Goal: Task Accomplishment & Management: Manage account settings

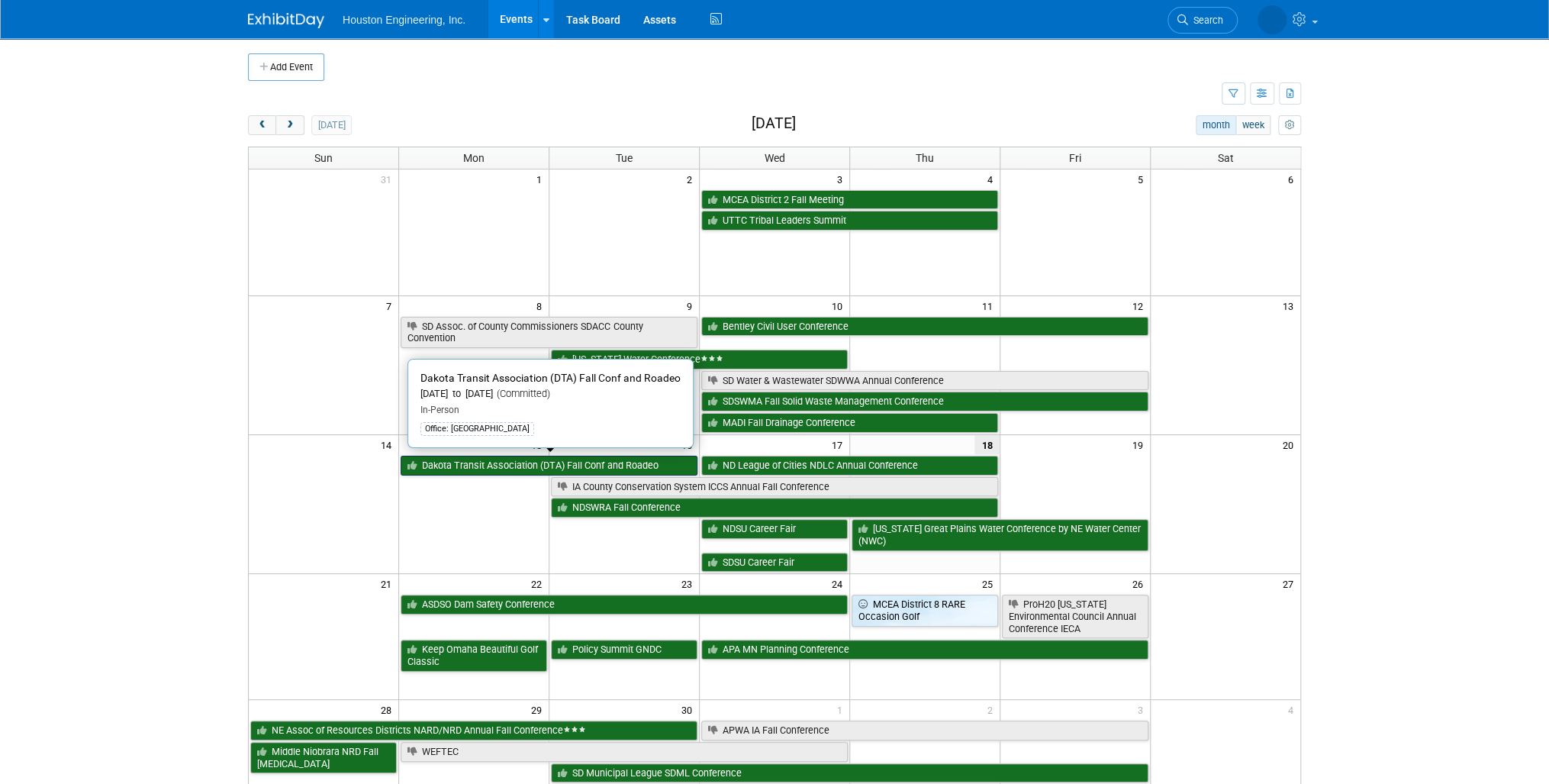
click at [521, 462] on link "Dakota Transit Association (DTA) Fall Conf and Roadeo" at bounding box center [549, 465] width 297 height 20
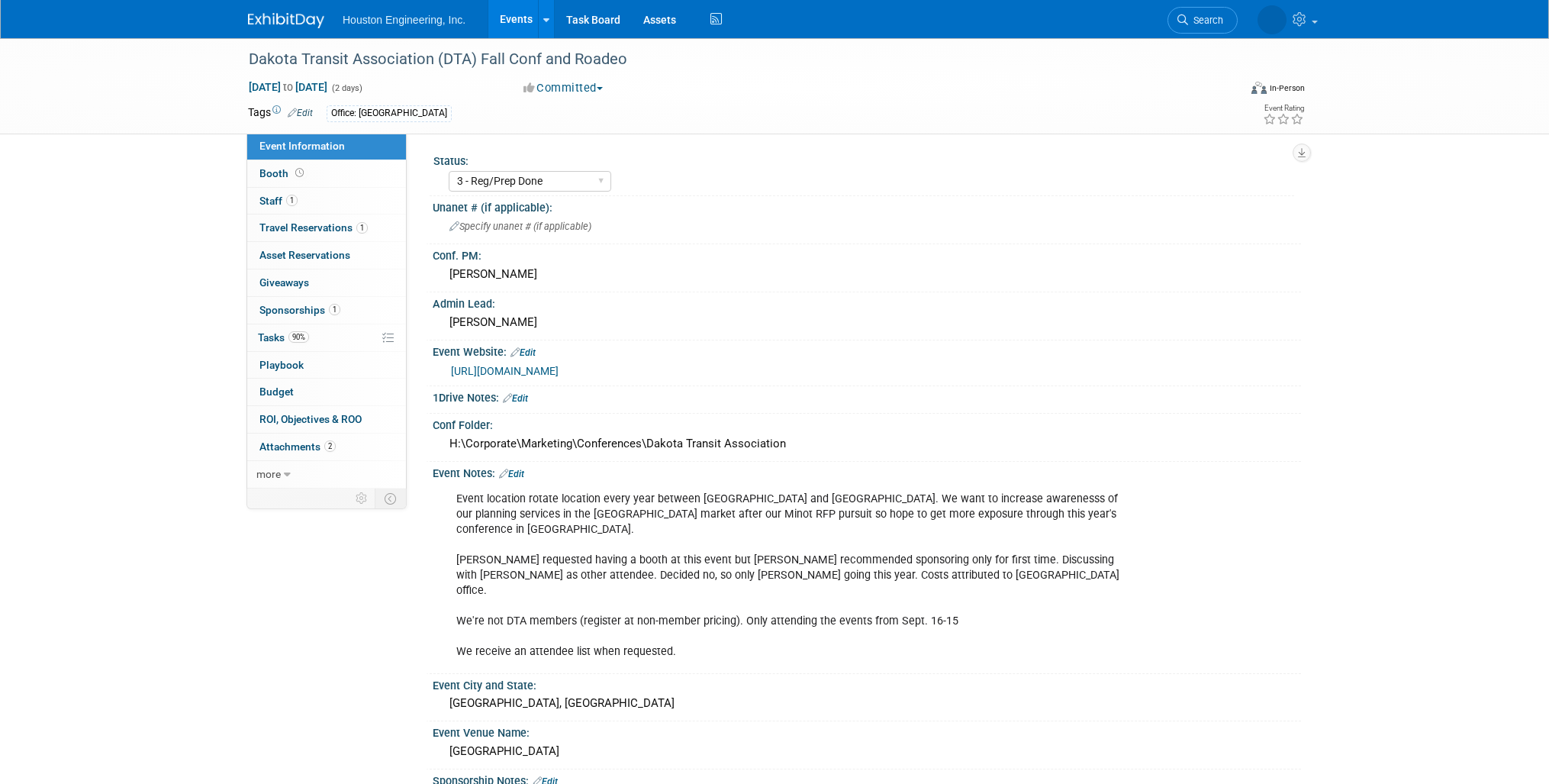
select select "3 - Reg/Prep Done"
select select "No"
select select "Transportation"
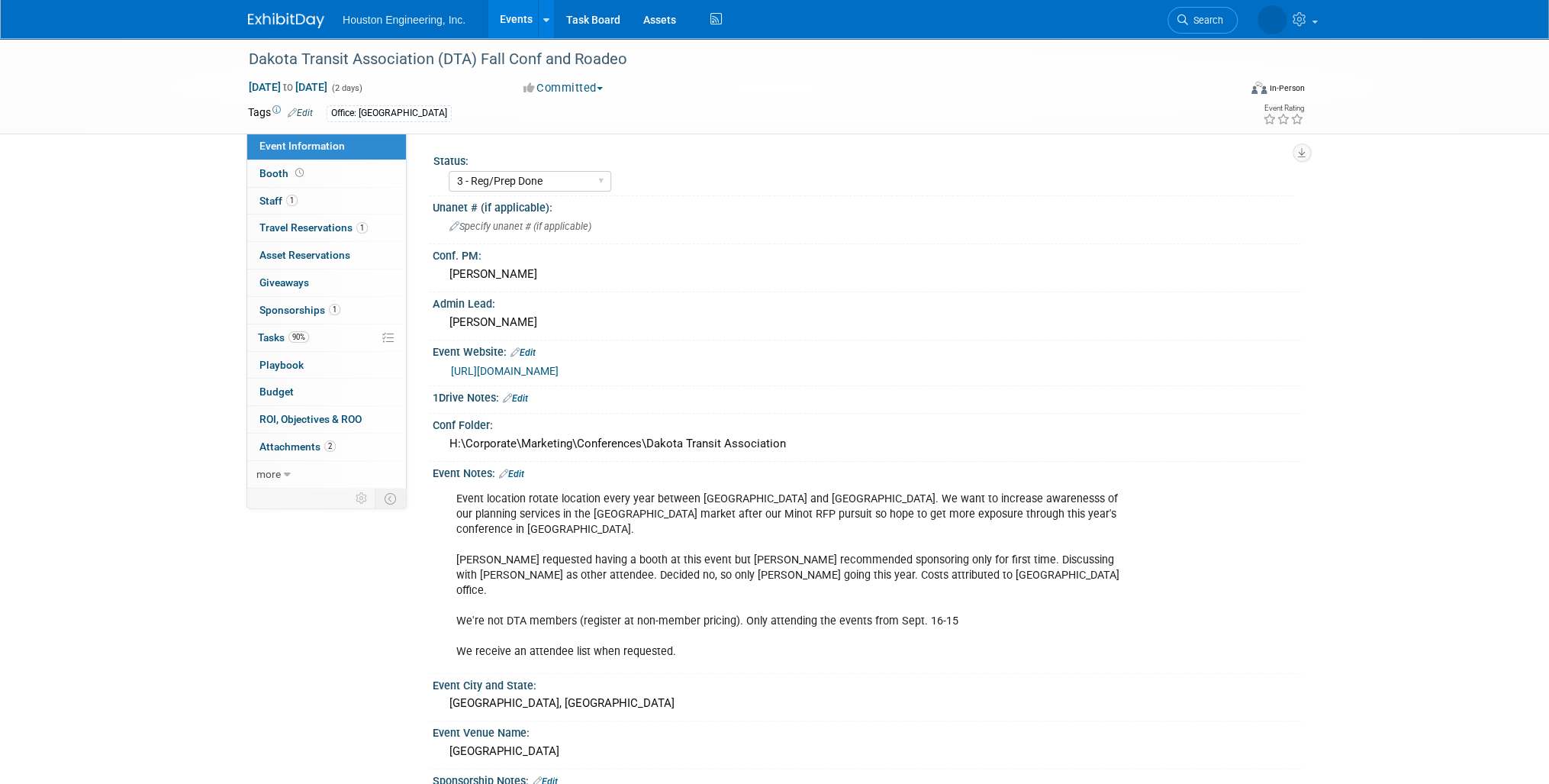
click at [513, 469] on link "Edit" at bounding box center [511, 474] width 25 height 11
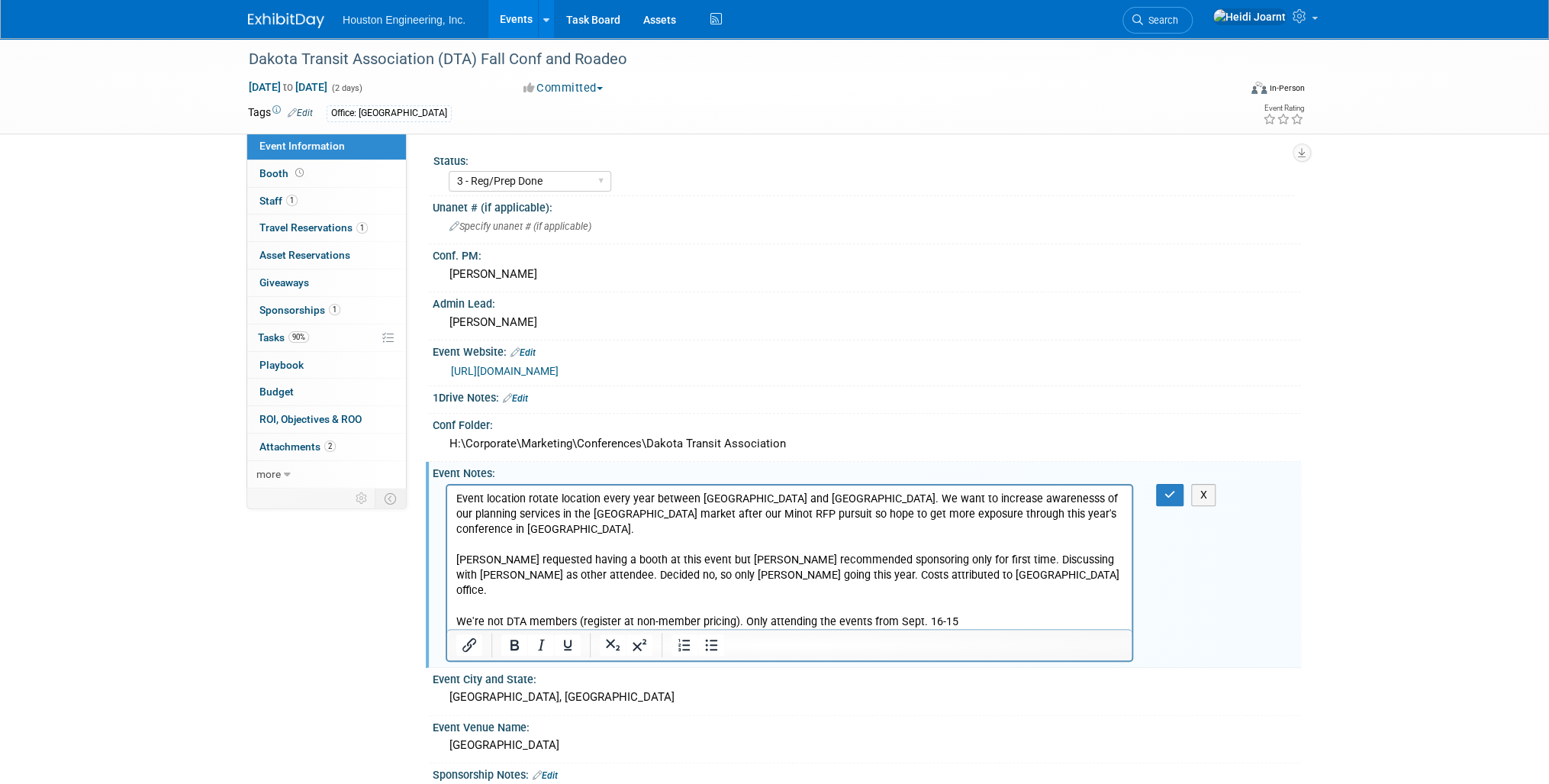
click at [708, 618] on p "Event location rotate location every year between ND and SD. We want to increas…" at bounding box center [790, 575] width 667 height 169
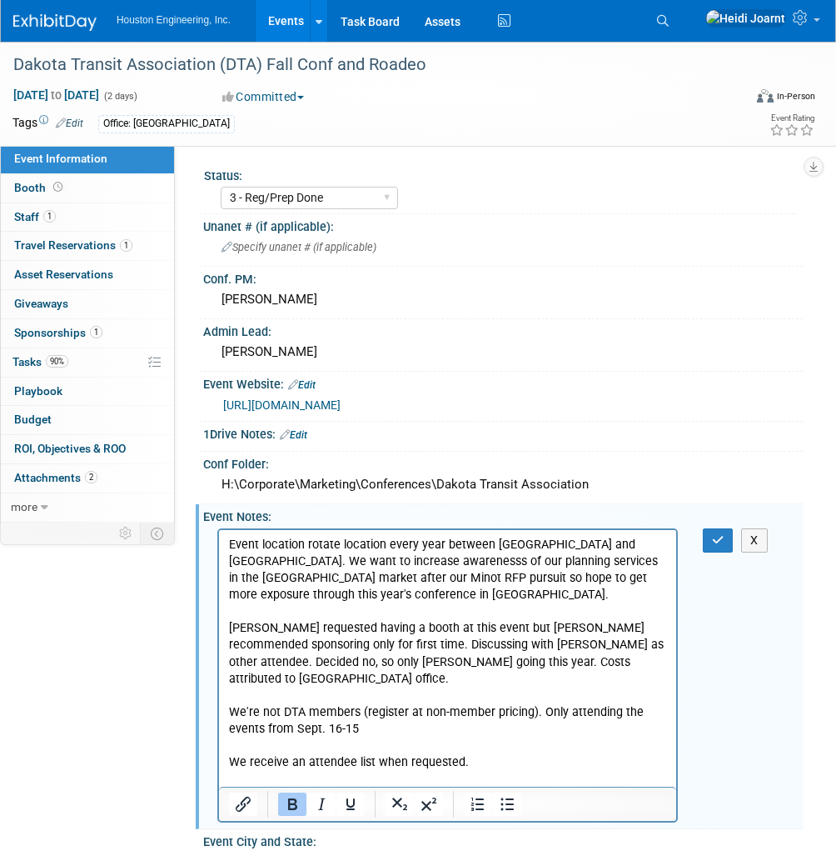
click at [301, 407] on link "[URL][DOMAIN_NAME]" at bounding box center [281, 404] width 117 height 13
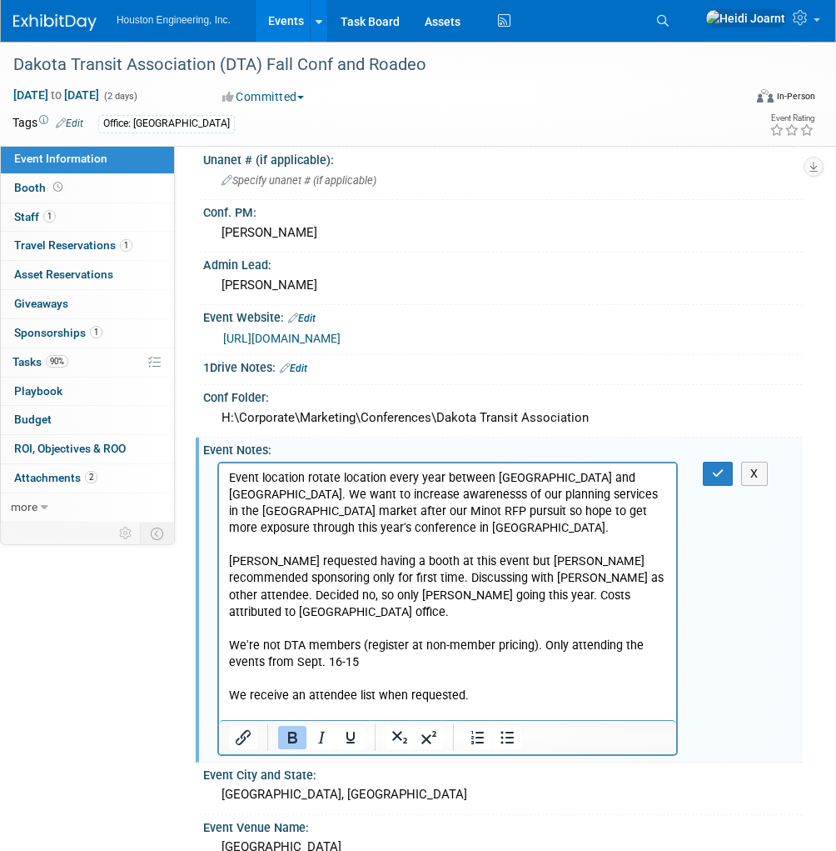
scroll to position [133, 0]
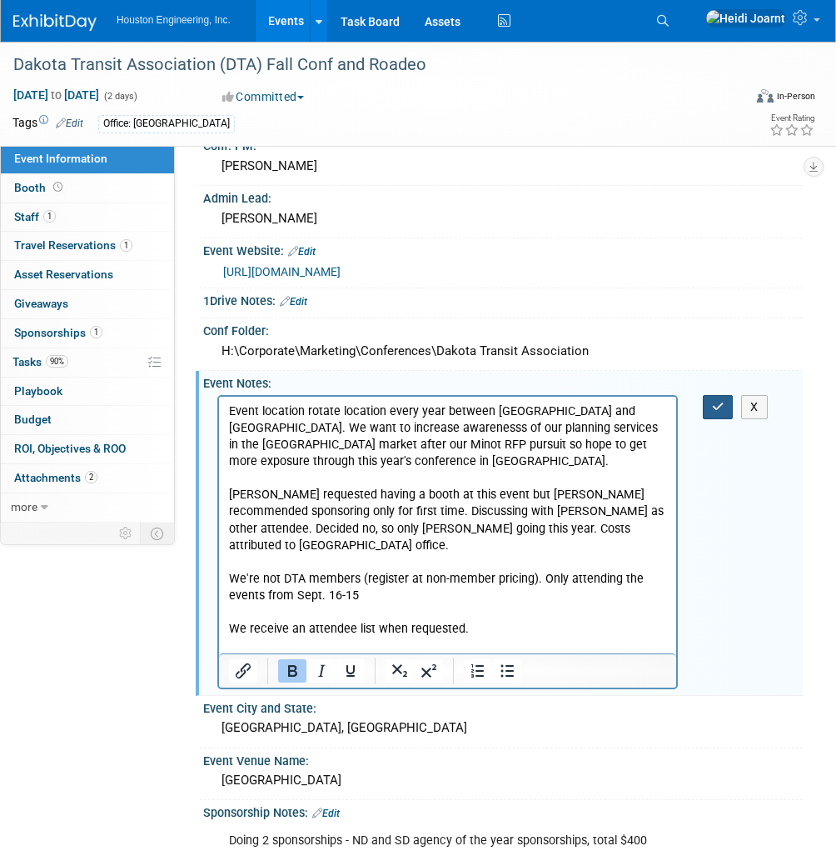
click at [713, 406] on icon "button" at bounding box center [718, 407] width 12 height 12
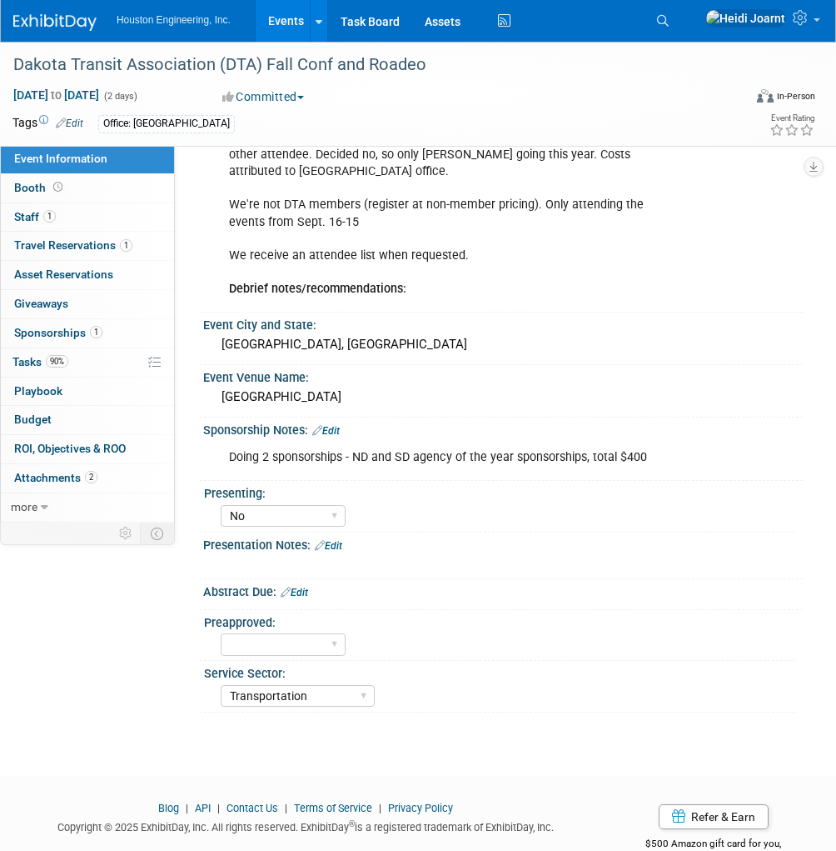
scroll to position [240, 0]
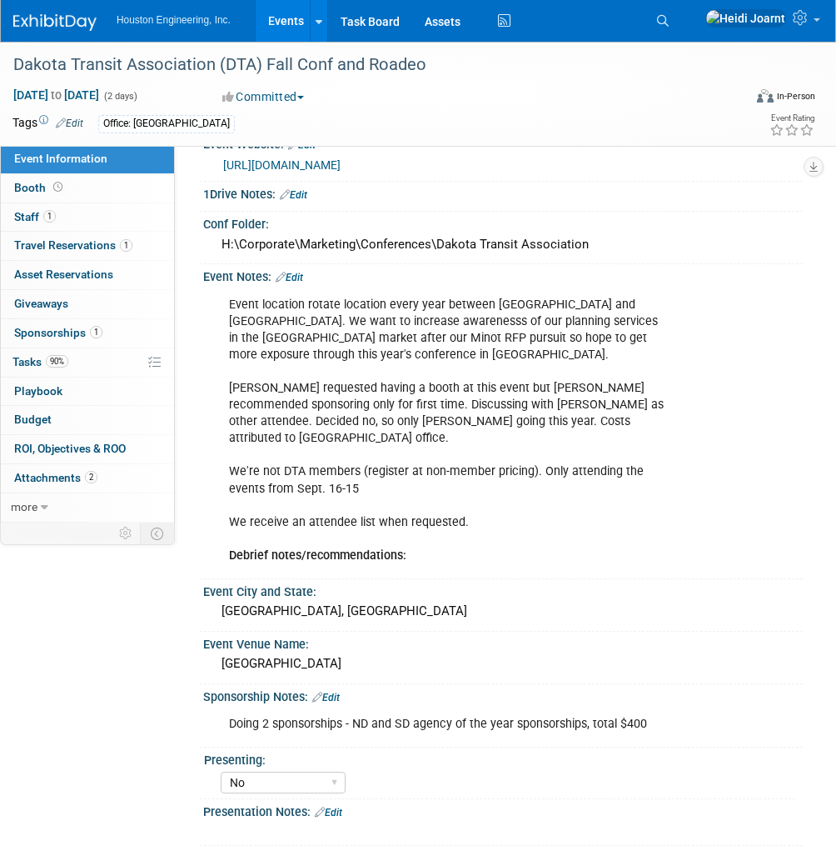
click at [297, 272] on link "Edit" at bounding box center [289, 278] width 27 height 12
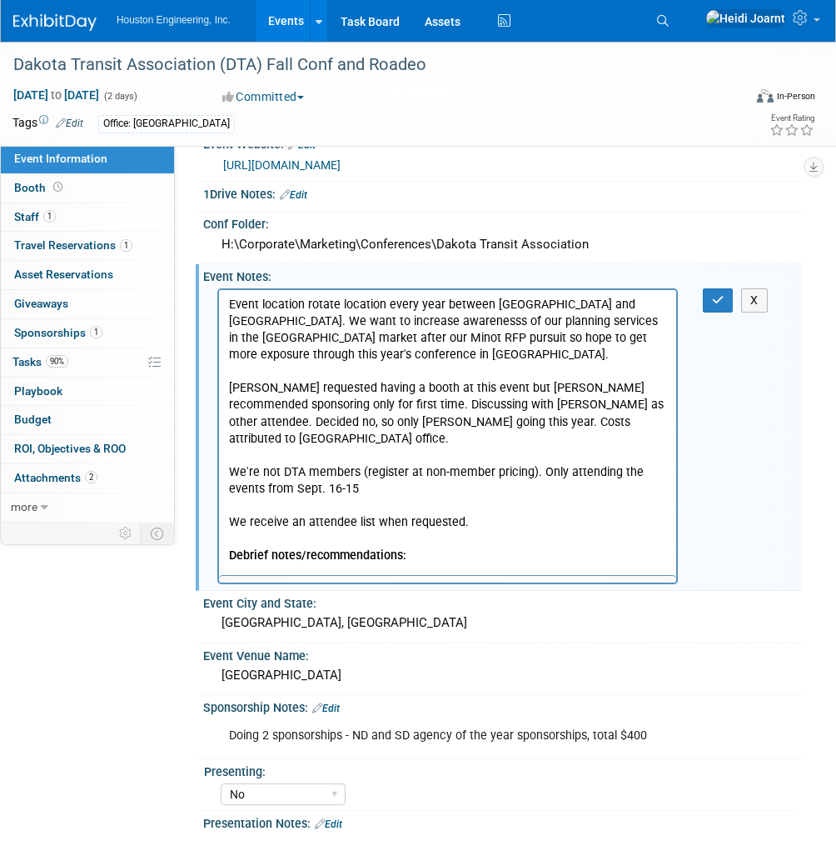
scroll to position [0, 0]
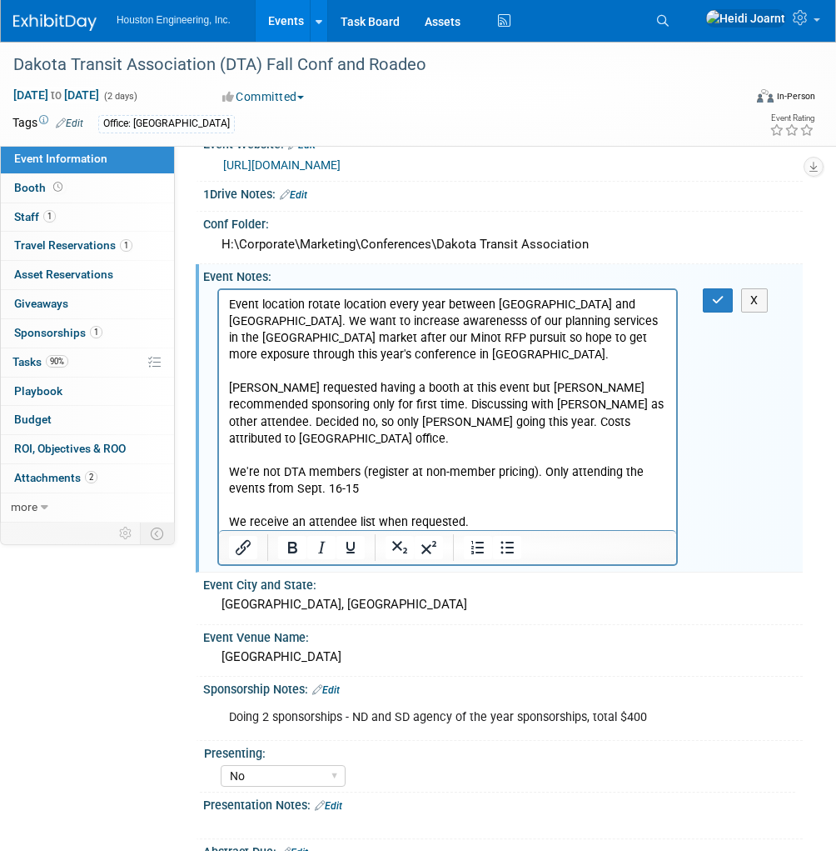
click at [427, 521] on p "Event location rotate location every year between ND and SD. We want to increas…" at bounding box center [448, 429] width 438 height 267
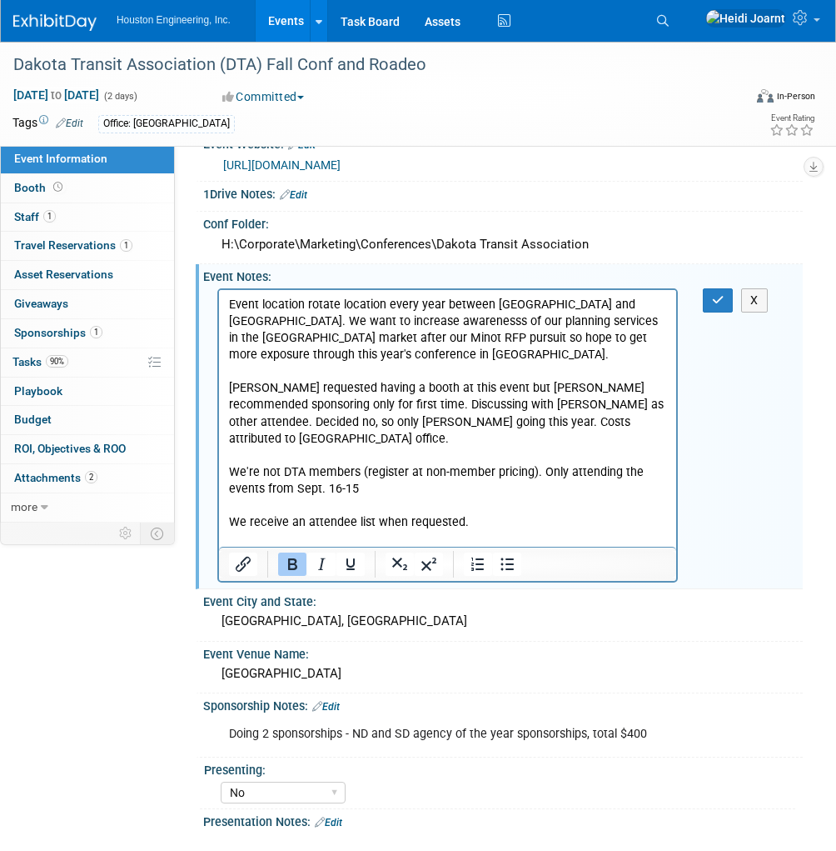
click at [293, 563] on icon "Bold" at bounding box center [292, 564] width 20 height 20
click at [501, 562] on icon "Bullet list" at bounding box center [507, 564] width 20 height 20
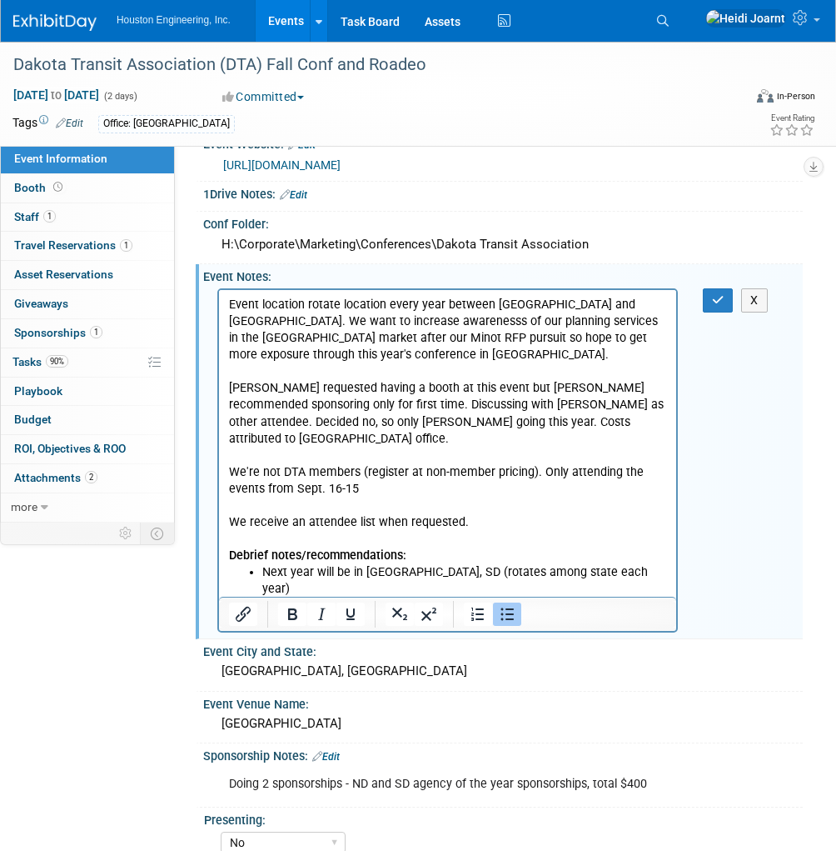
click at [270, 596] on li "1 attendee, no booth, continue sponsorship, possibly spend less time at the con…" at bounding box center [464, 621] width 405 height 50
click at [453, 596] on li "1-2 attendee, no booth, continue sponsorship, possibly spend less time at the c…" at bounding box center [464, 621] width 405 height 50
click at [712, 294] on icon "button" at bounding box center [718, 300] width 12 height 12
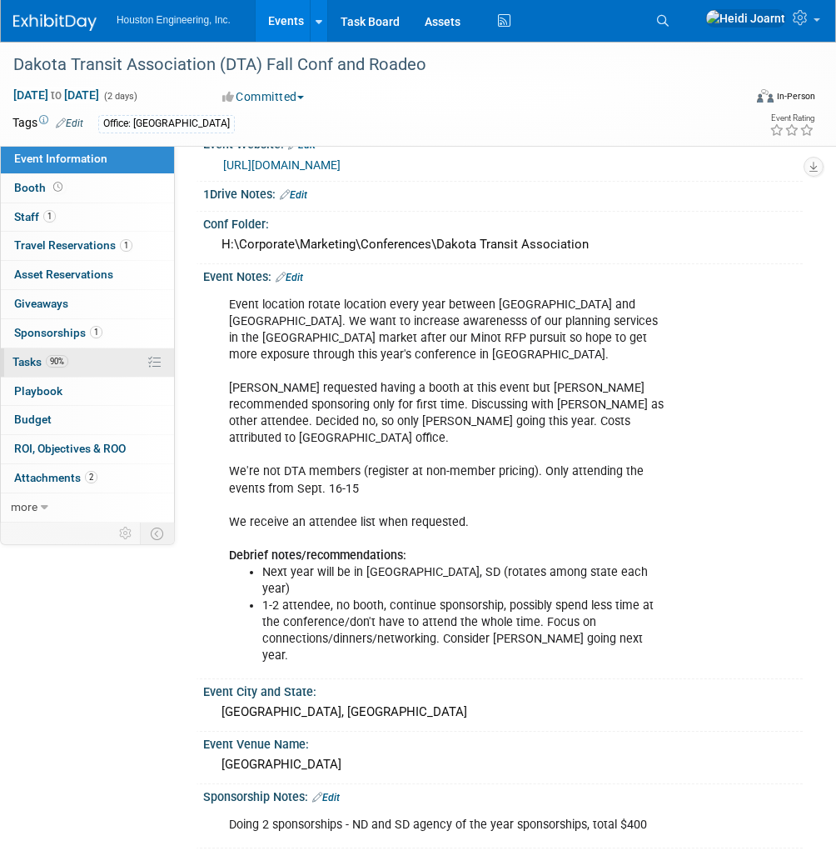
click at [87, 365] on link "90% Tasks 90%" at bounding box center [87, 362] width 173 height 28
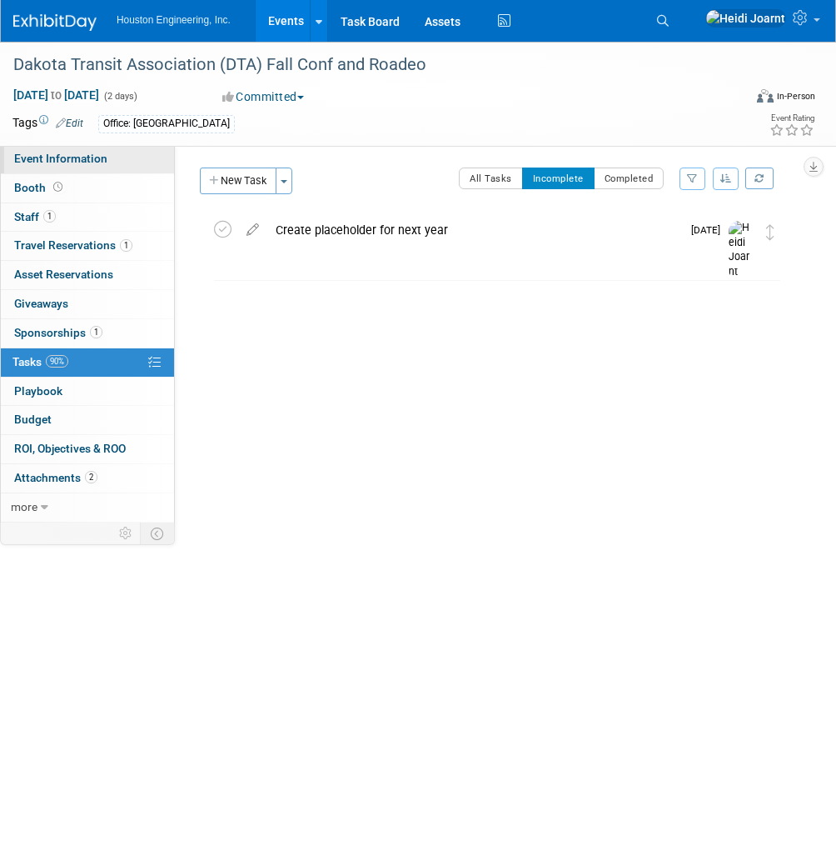
click at [67, 153] on span "Event Information" at bounding box center [60, 158] width 93 height 13
select select "3 - Reg/Prep Done"
select select "No"
select select "Transportation"
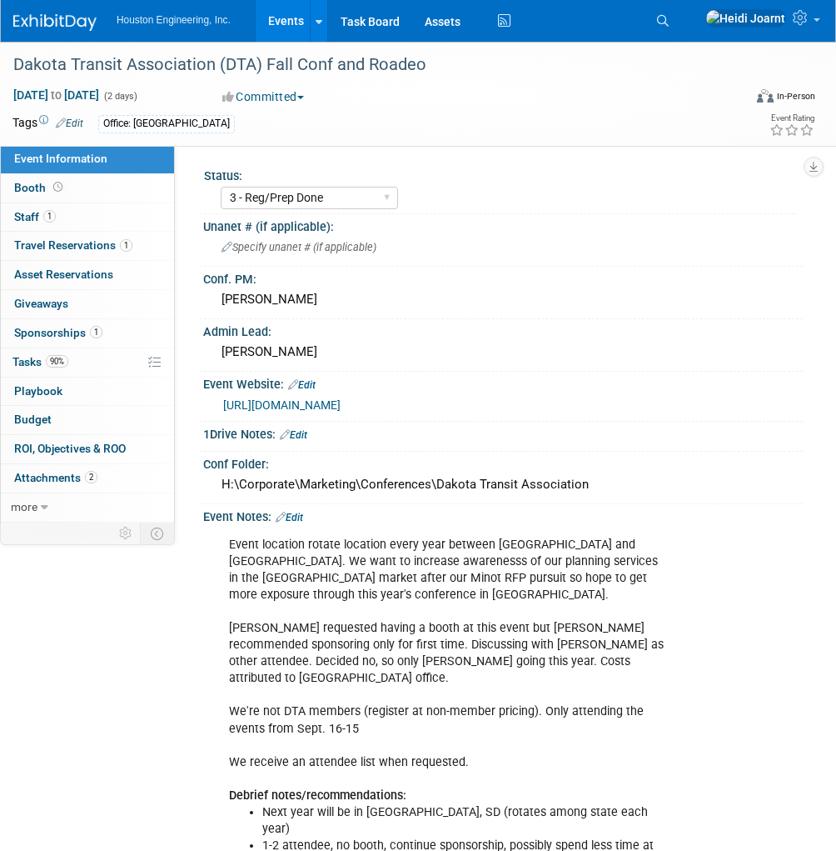
scroll to position [133, 0]
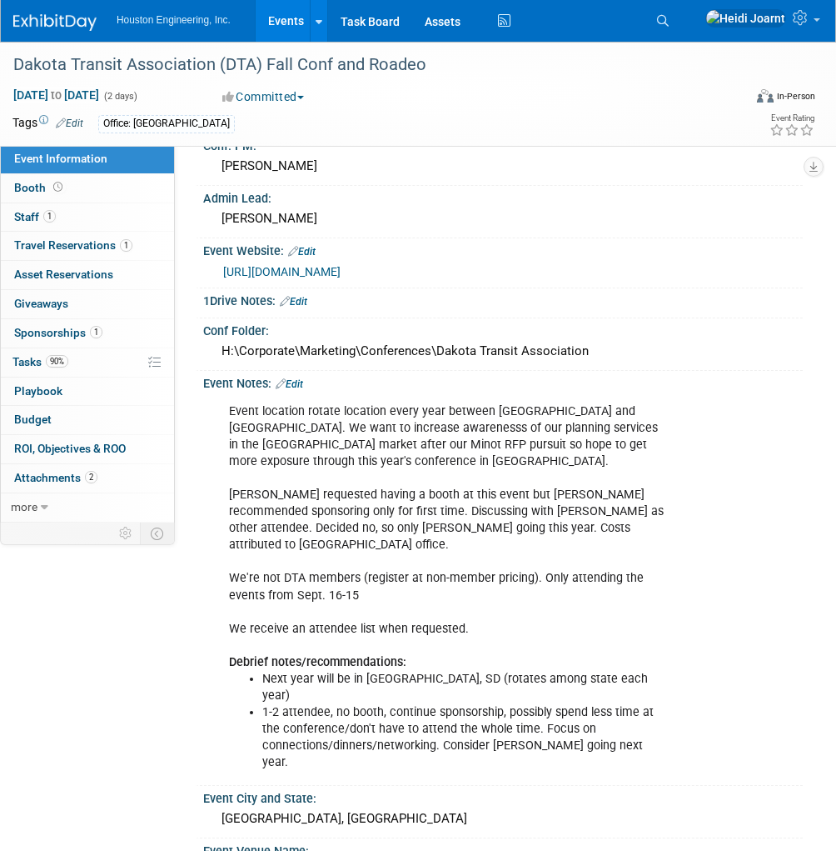
click at [307, 377] on div "Event Notes: Edit" at bounding box center [503, 382] width 600 height 22
click at [303, 380] on link "Edit" at bounding box center [289, 384] width 27 height 12
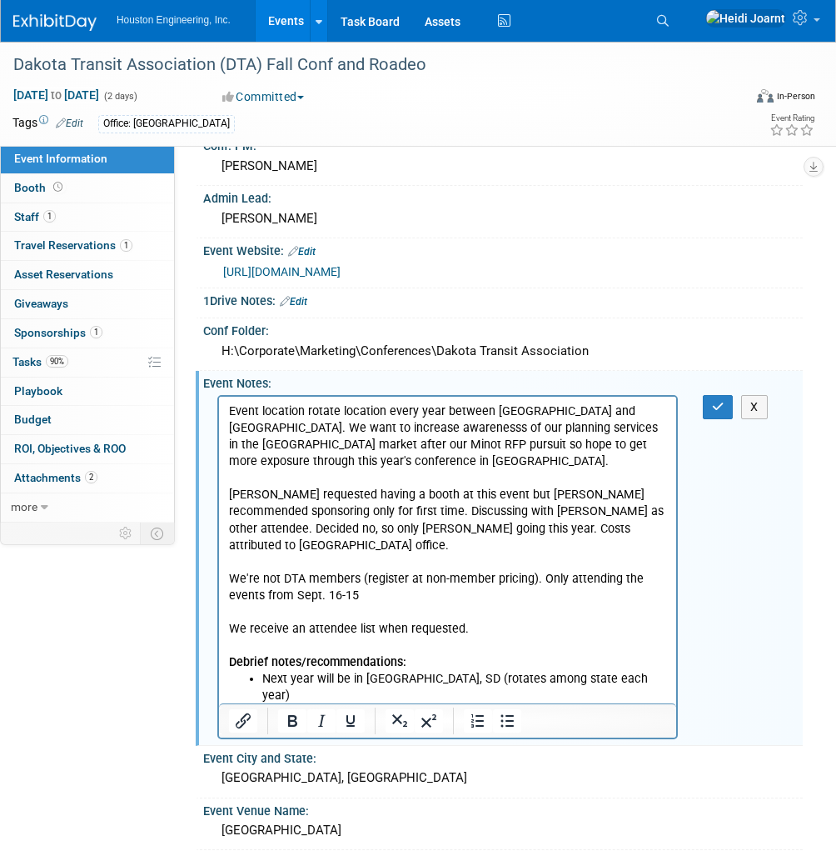
scroll to position [0, 0]
click at [77, 193] on link "Booth" at bounding box center [87, 188] width 173 height 28
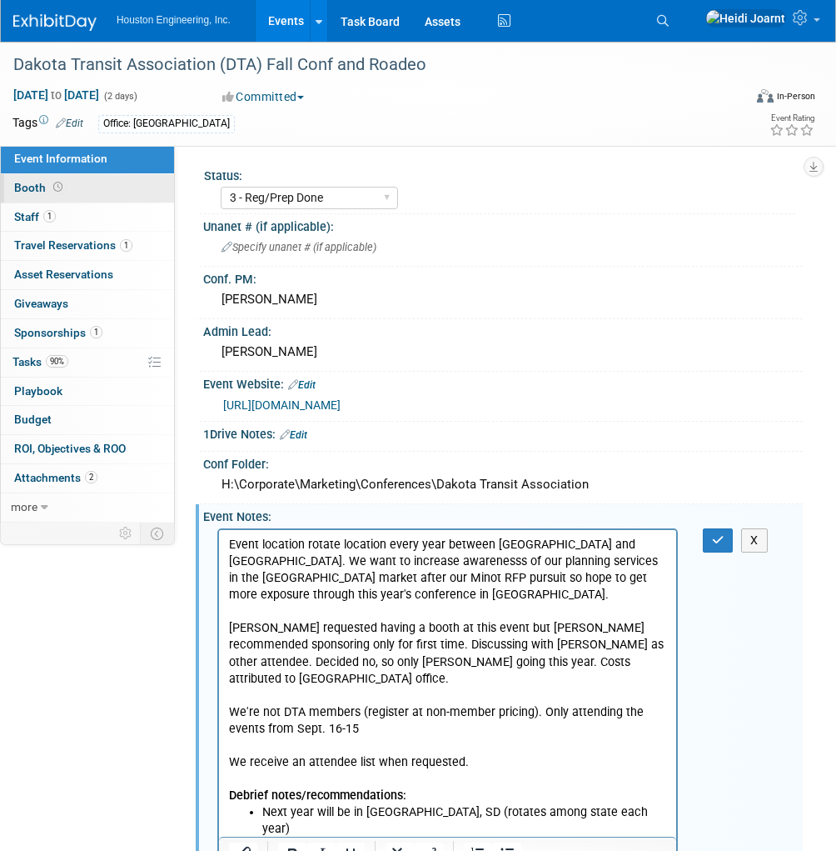
select select "No"
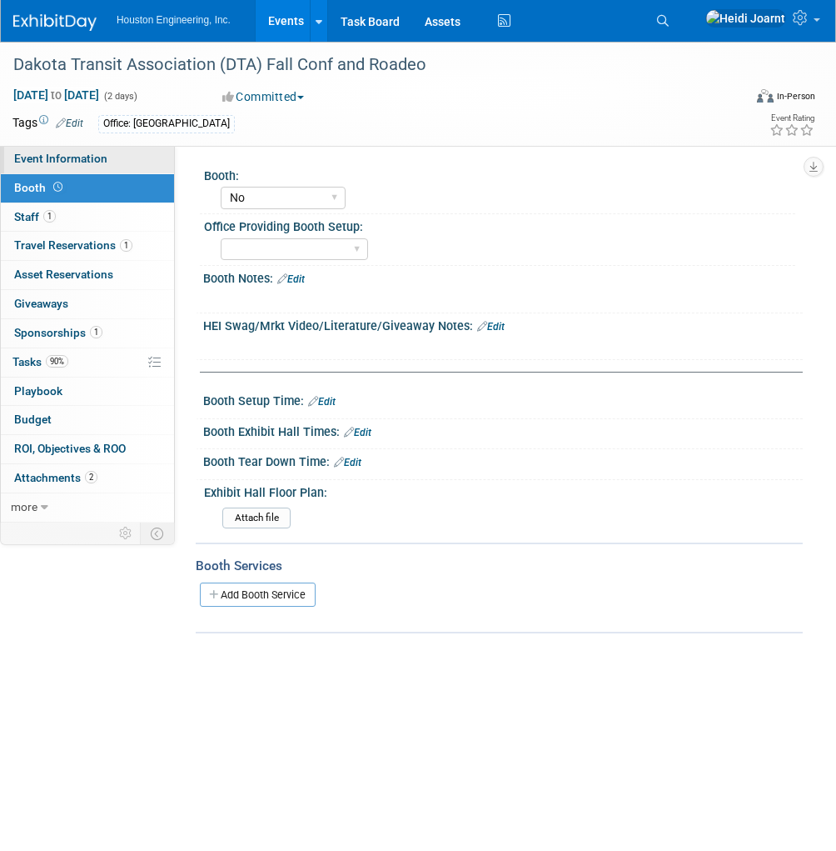
click at [70, 165] on span "Event Information" at bounding box center [60, 158] width 93 height 13
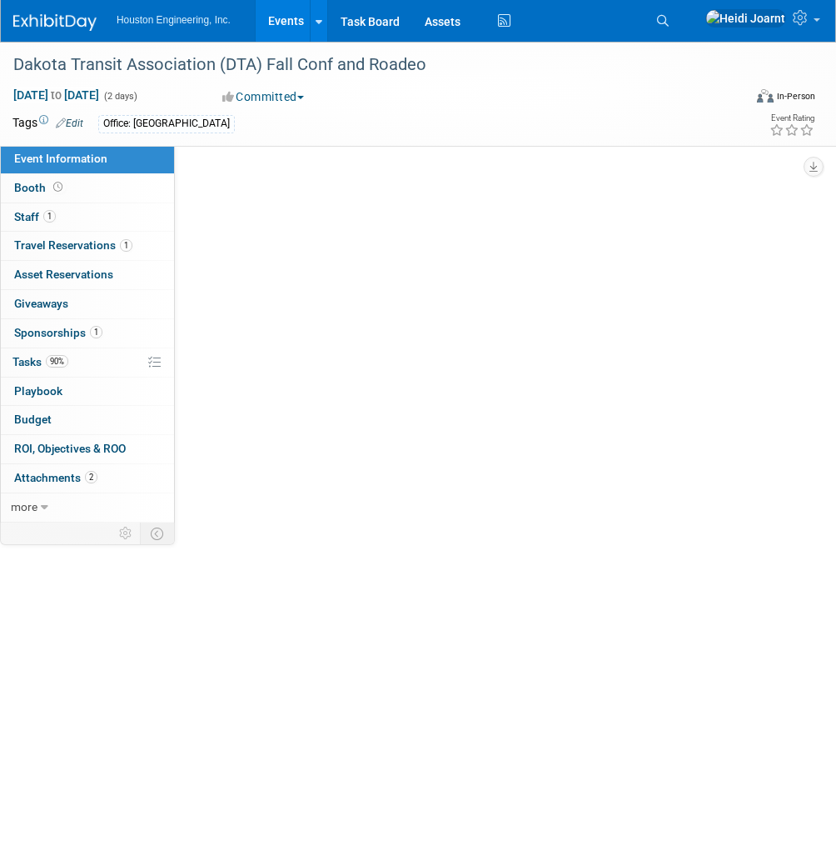
select select "3 - Reg/Prep Done"
select select "No"
select select "Transportation"
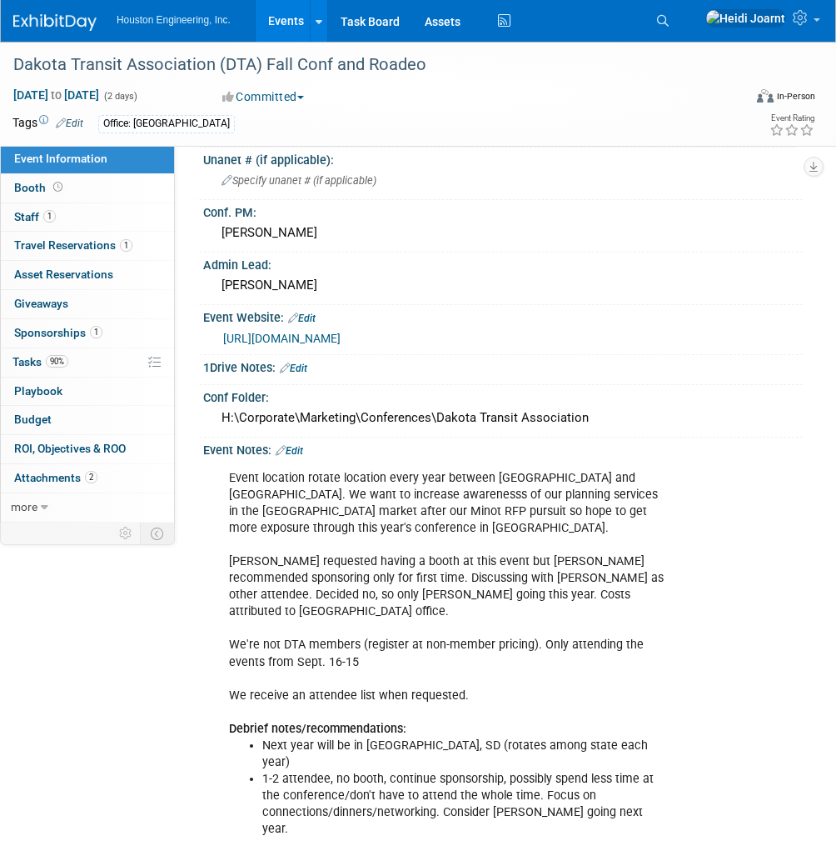
scroll to position [133, 0]
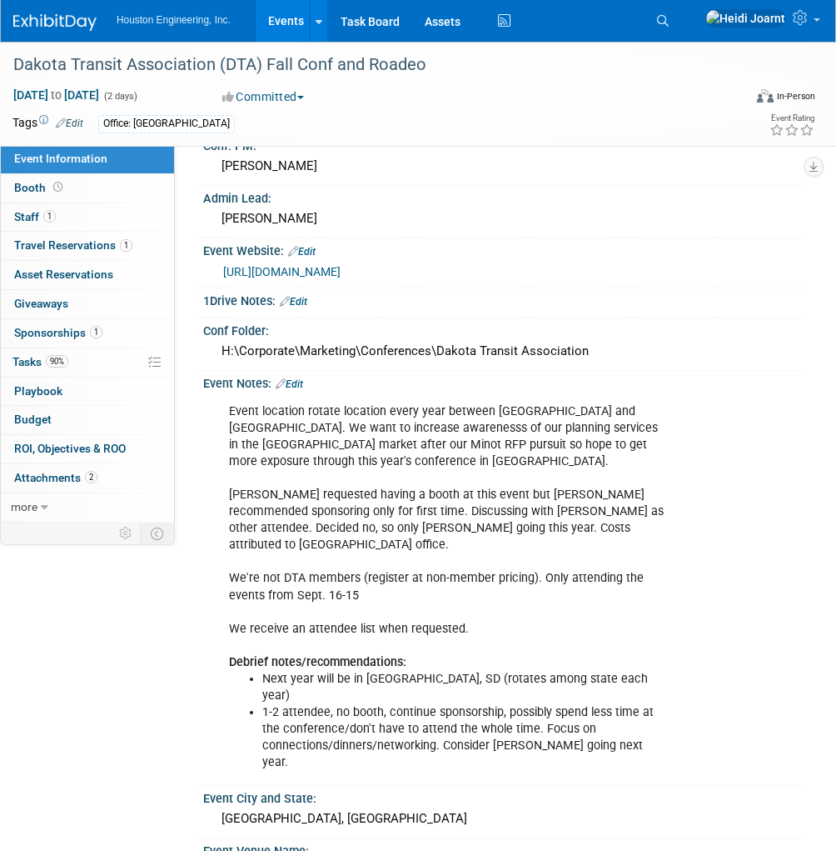
click at [297, 379] on link "Edit" at bounding box center [289, 384] width 27 height 12
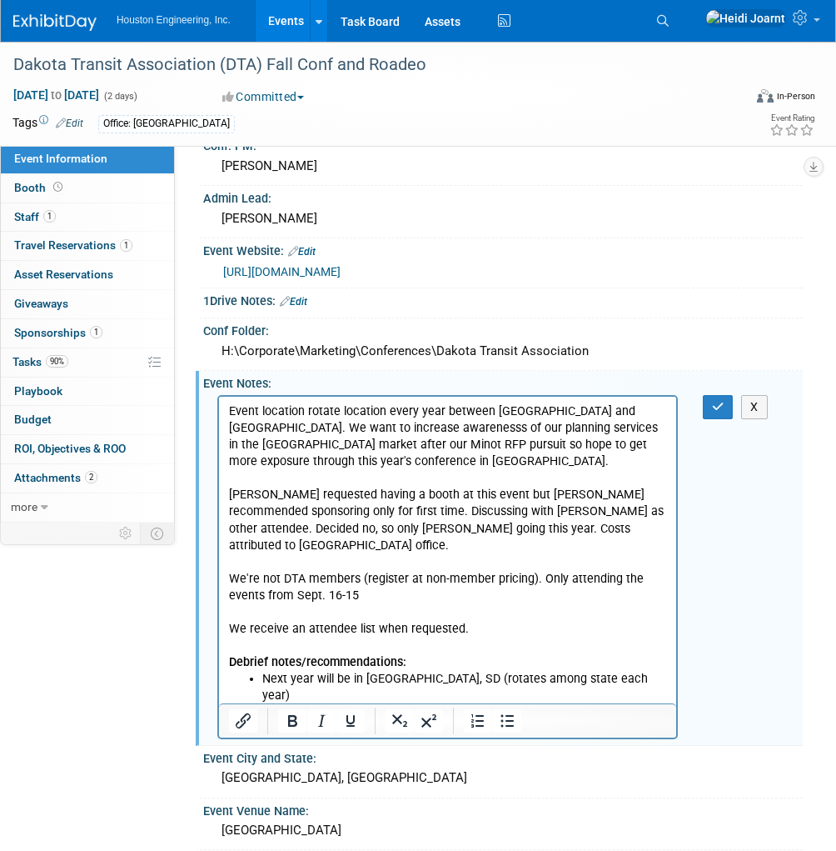
scroll to position [0, 0]
click at [707, 403] on button "button" at bounding box center [718, 407] width 31 height 24
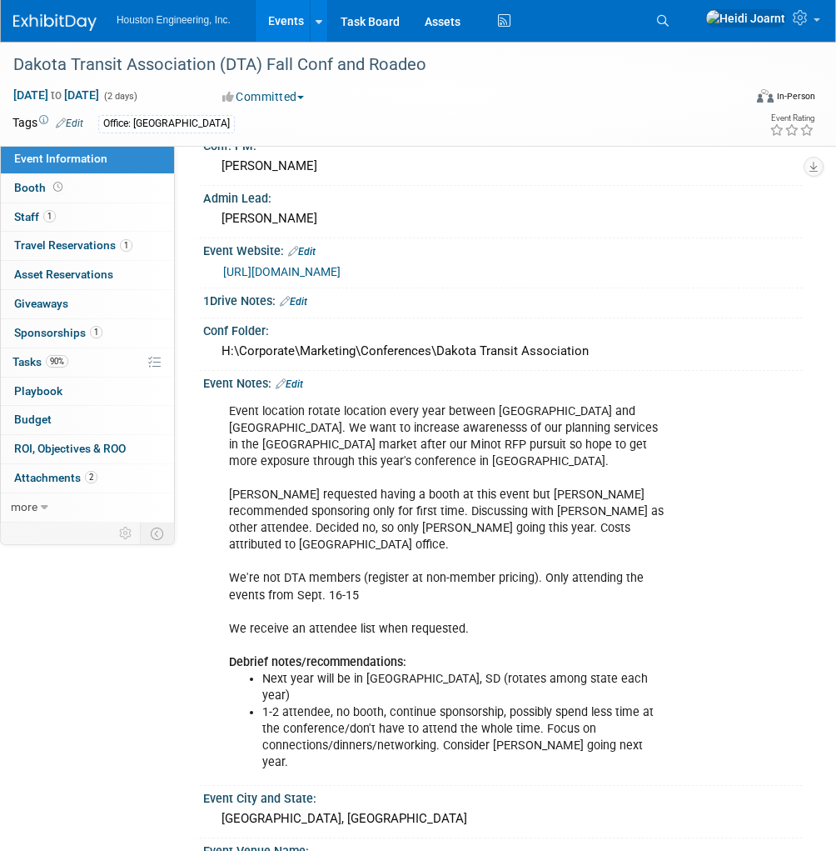
click at [296, 378] on link "Edit" at bounding box center [289, 384] width 27 height 12
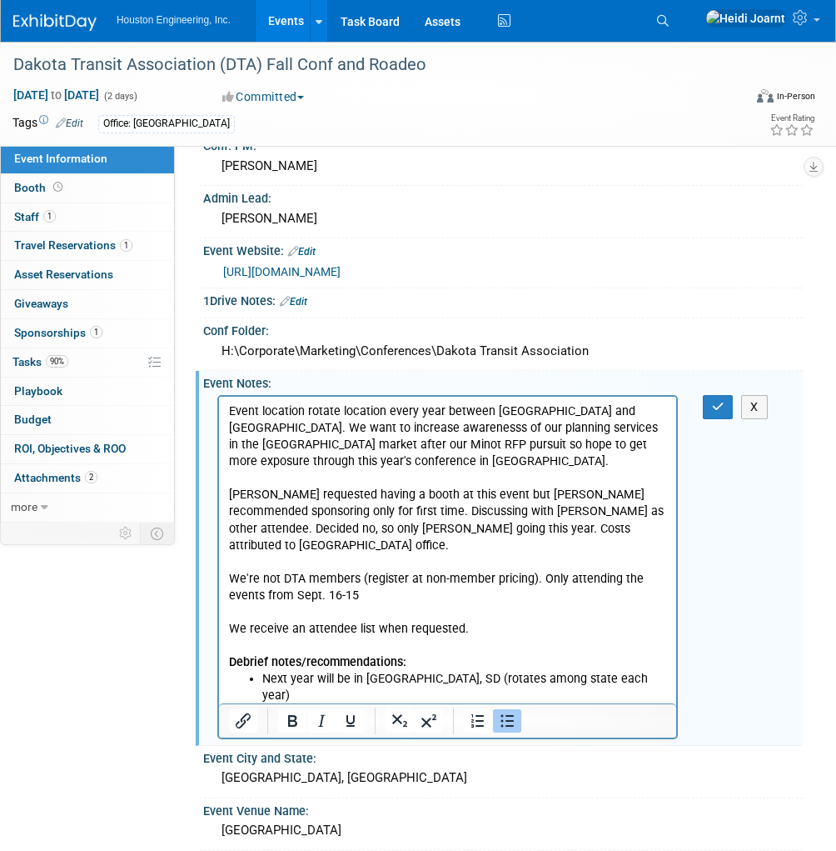
click at [264, 670] on li "Next year will be in Huron, SD (rotates among state each year)" at bounding box center [464, 686] width 405 height 33
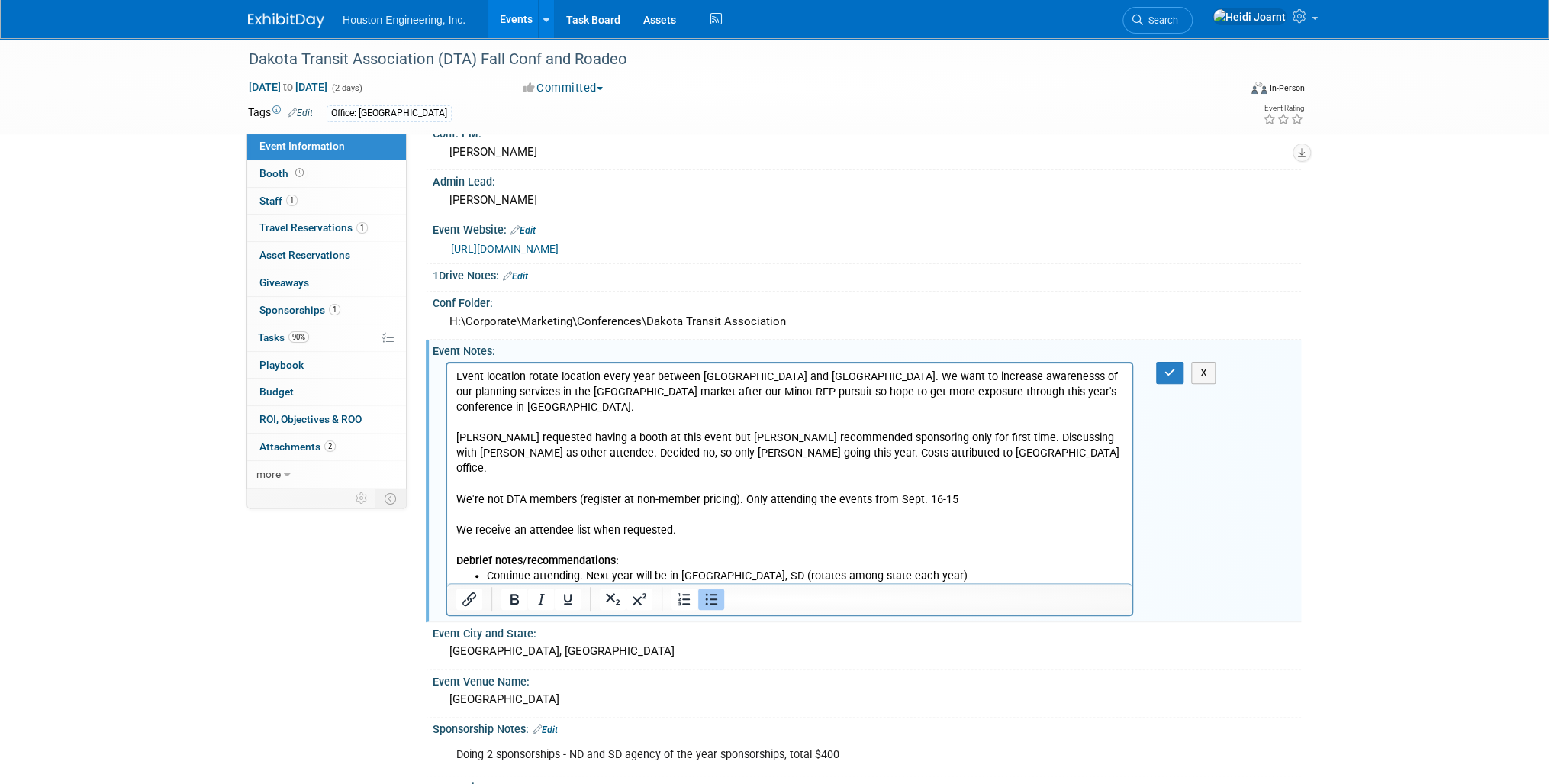
click at [700, 583] on li "1-2 attendee, no booth, continue sponsorship, possibly spend less time at the c…" at bounding box center [804, 597] width 637 height 30
click at [703, 583] on li "1-2 attendee, no booth, continue sponsorship, possibly spend less time at the c…" at bounding box center [804, 597] width 637 height 30
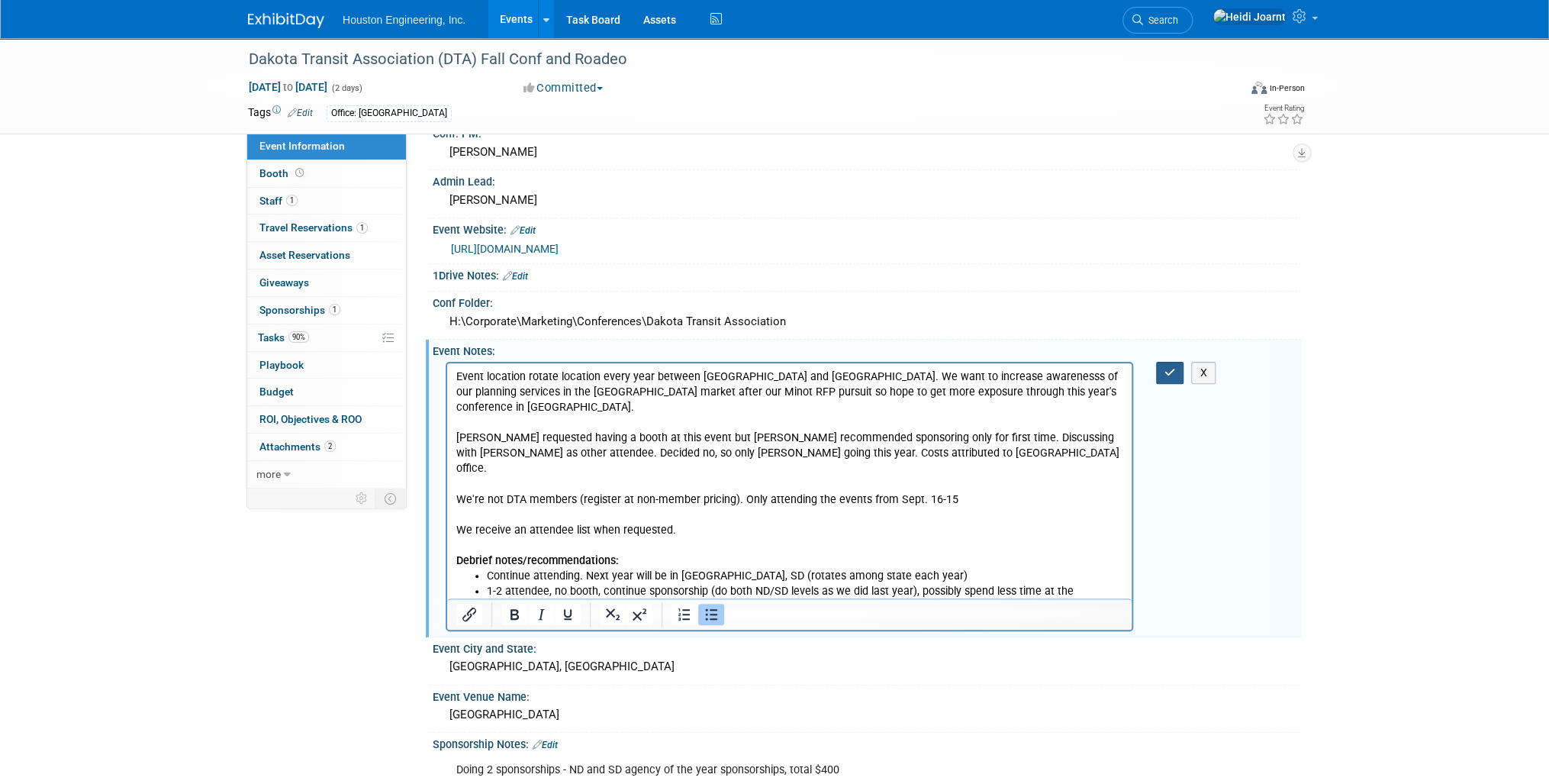
click at [1165, 373] on icon "button" at bounding box center [1170, 373] width 11 height 11
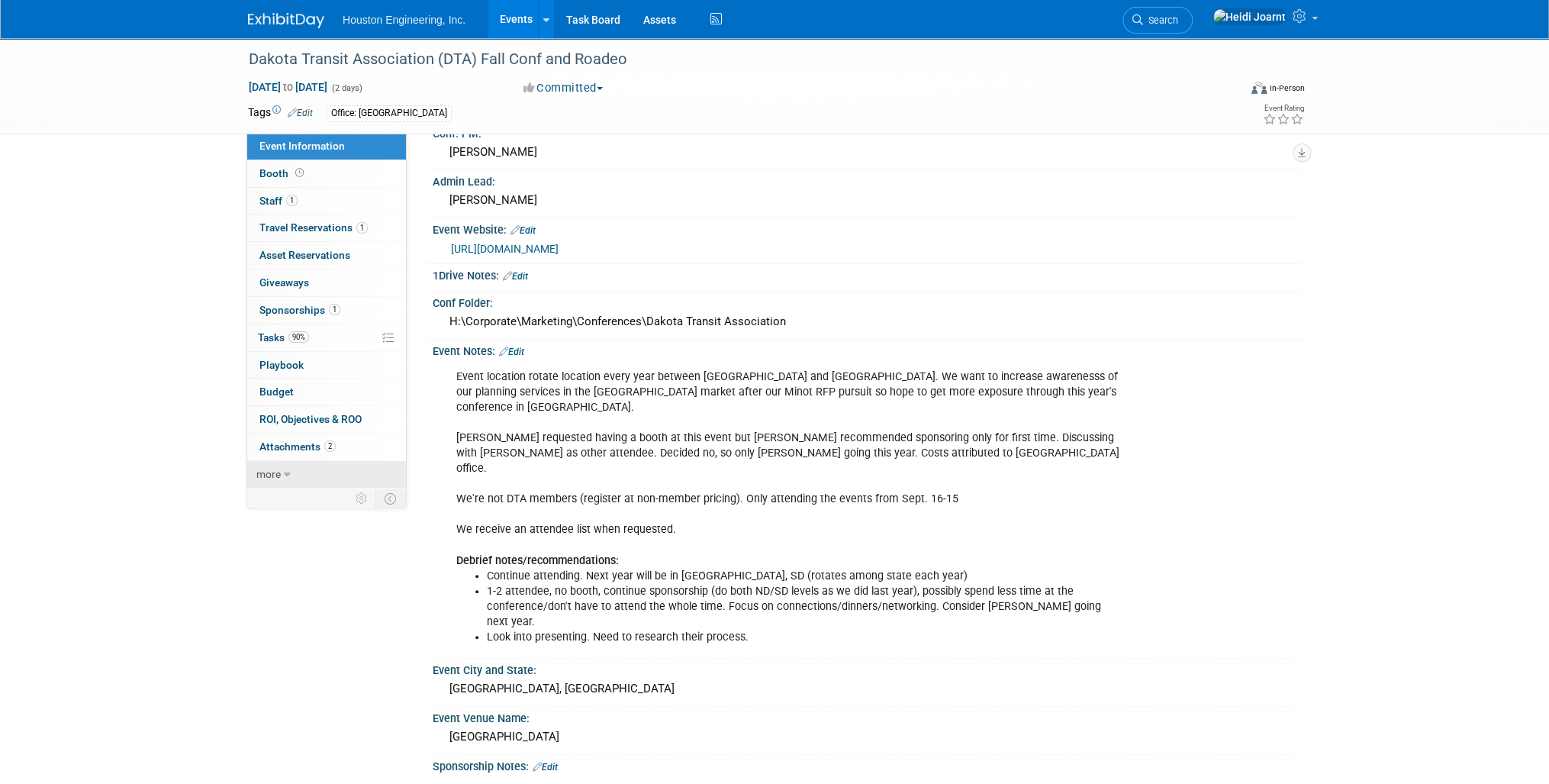
click at [279, 476] on span "more" at bounding box center [268, 474] width 25 height 12
click at [305, 525] on span "Copy/Duplicate Event" at bounding box center [311, 528] width 103 height 12
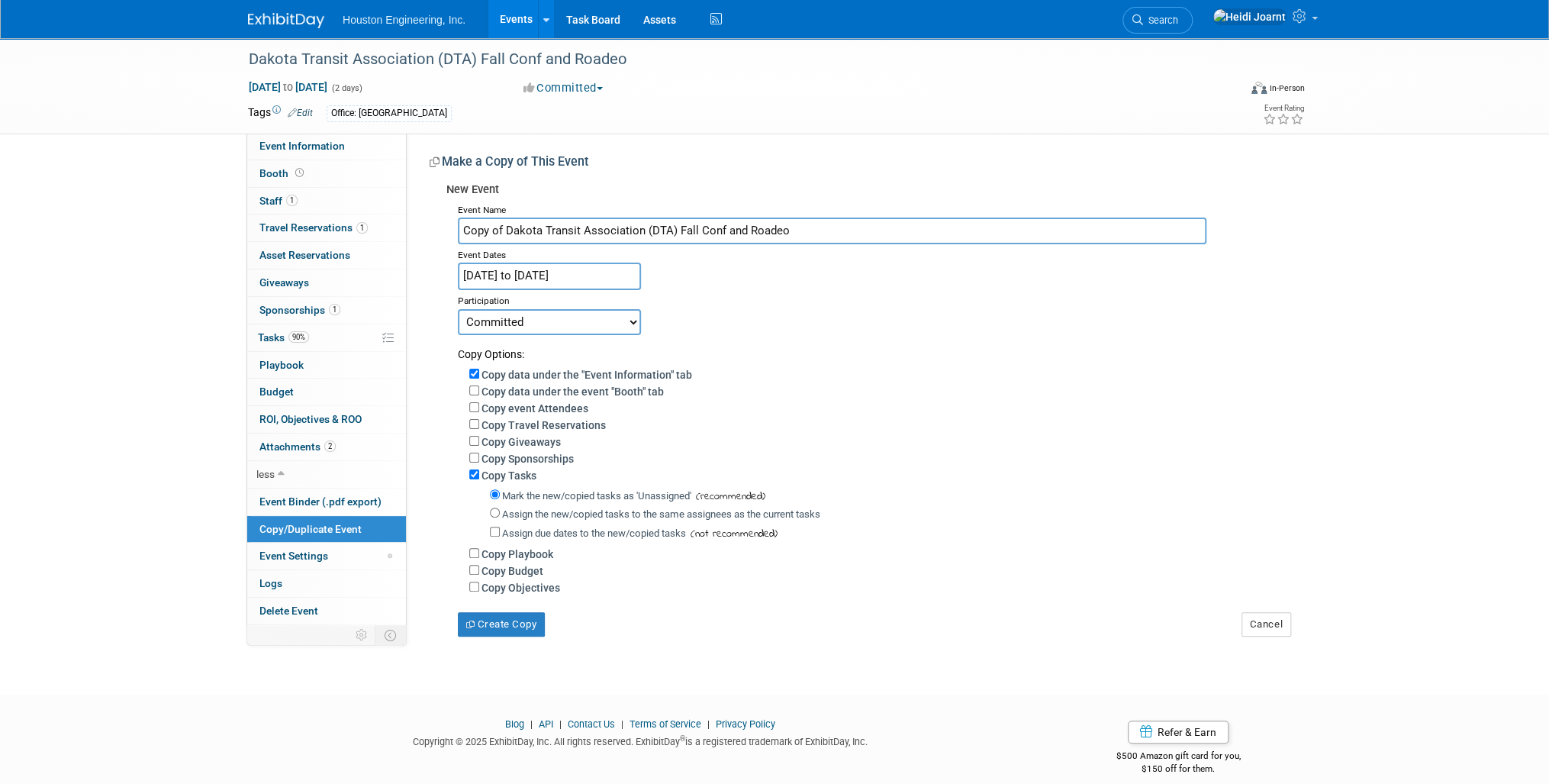
drag, startPoint x: 505, startPoint y: 229, endPoint x: 432, endPoint y: 231, distance: 73.0
click at [432, 231] on div "New Event Event Name Copy of Dakota Transit Association (DTA) Fall Conf and Roa…" at bounding box center [859, 406] width 860 height 461
type input "Dakota Transit Association (DTA) Fall Conf and Roadeo"
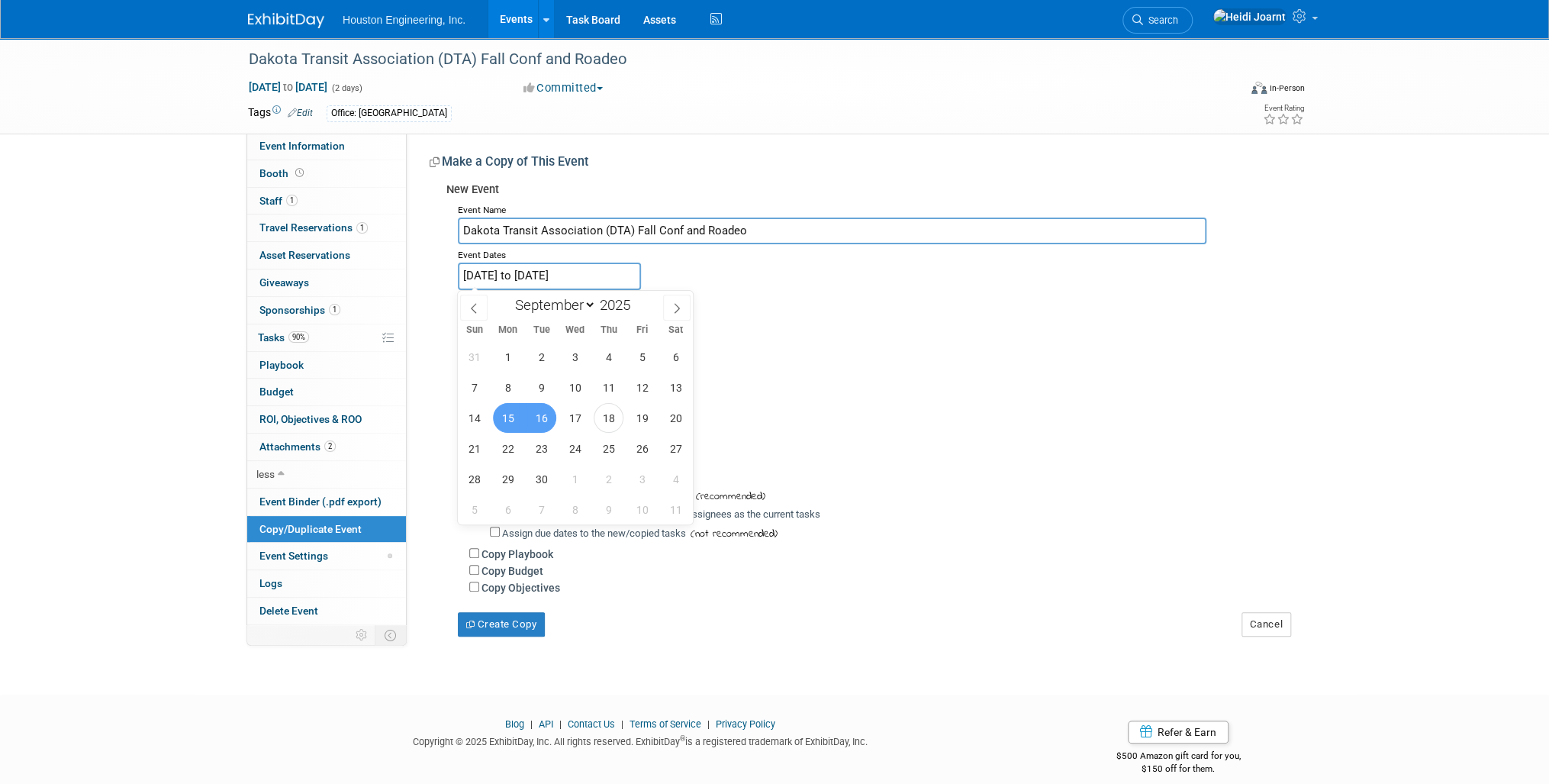
click at [615, 278] on input "Sep 15, 2025 to Sep 16, 2025" at bounding box center [550, 276] width 183 height 27
click at [634, 297] on span at bounding box center [637, 300] width 11 height 9
type input "2026"
click at [509, 420] on span "14" at bounding box center [507, 418] width 29 height 29
click at [541, 419] on span "15" at bounding box center [541, 418] width 29 height 29
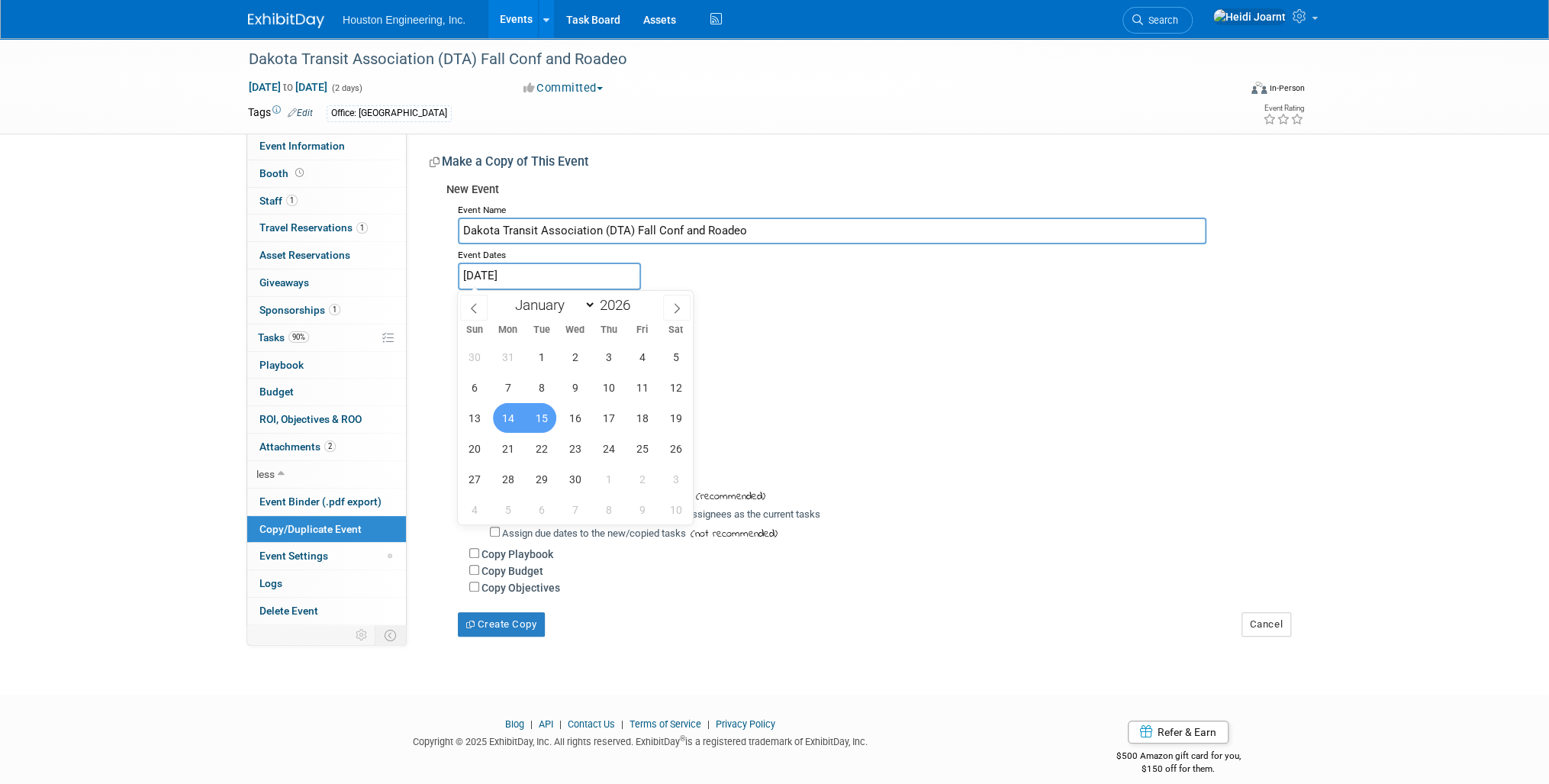
type input "Sep 14, 2026 to Sep 15, 2026"
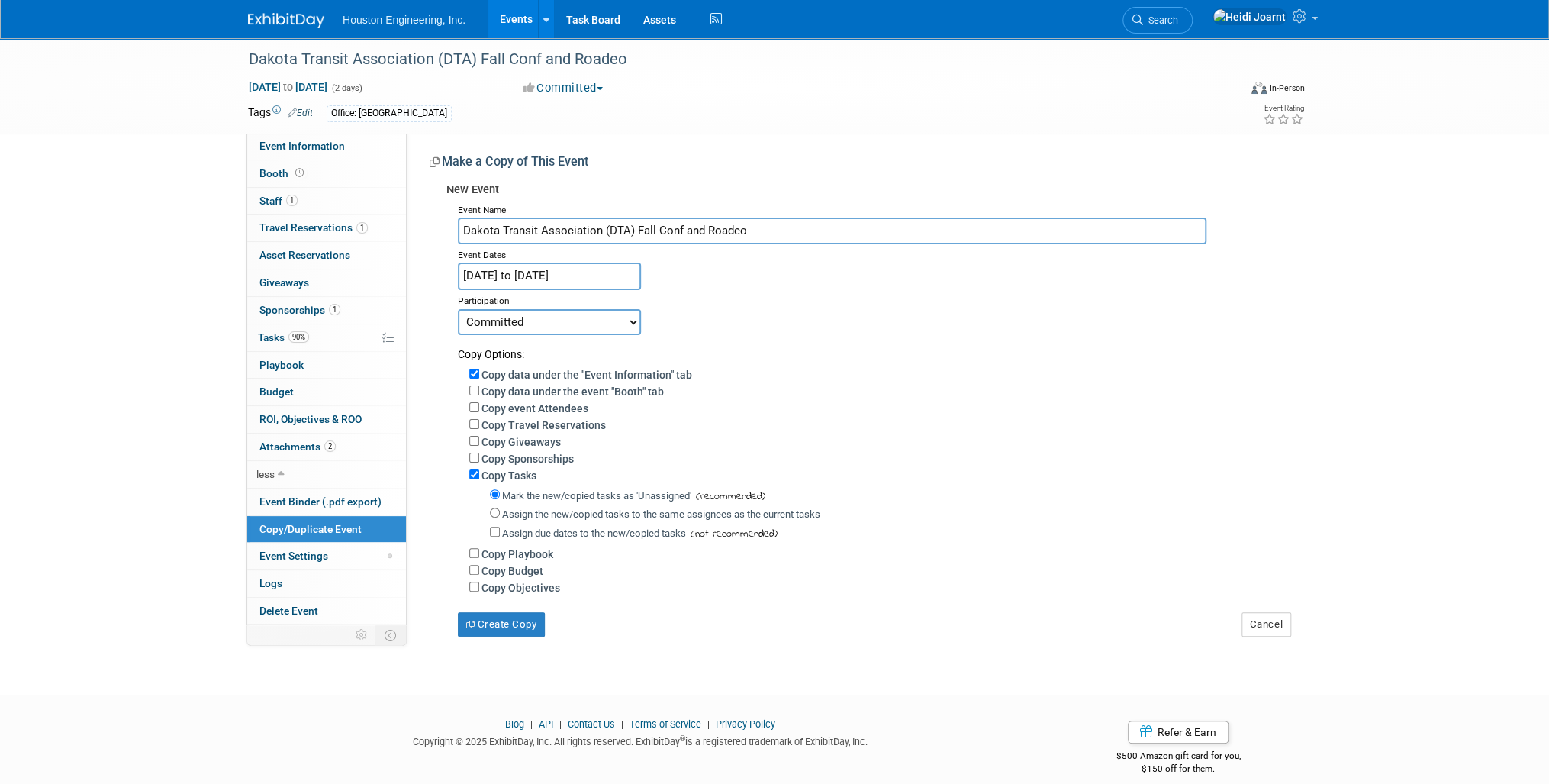
click at [540, 310] on select "Committed Considering Not Going" at bounding box center [550, 321] width 183 height 26
select select "2"
click at [458, 309] on select "Committed Considering Not Going" at bounding box center [550, 321] width 183 height 26
click at [474, 386] on input "Copy data under the event "Booth" tab" at bounding box center [474, 390] width 10 height 10
checkbox input "true"
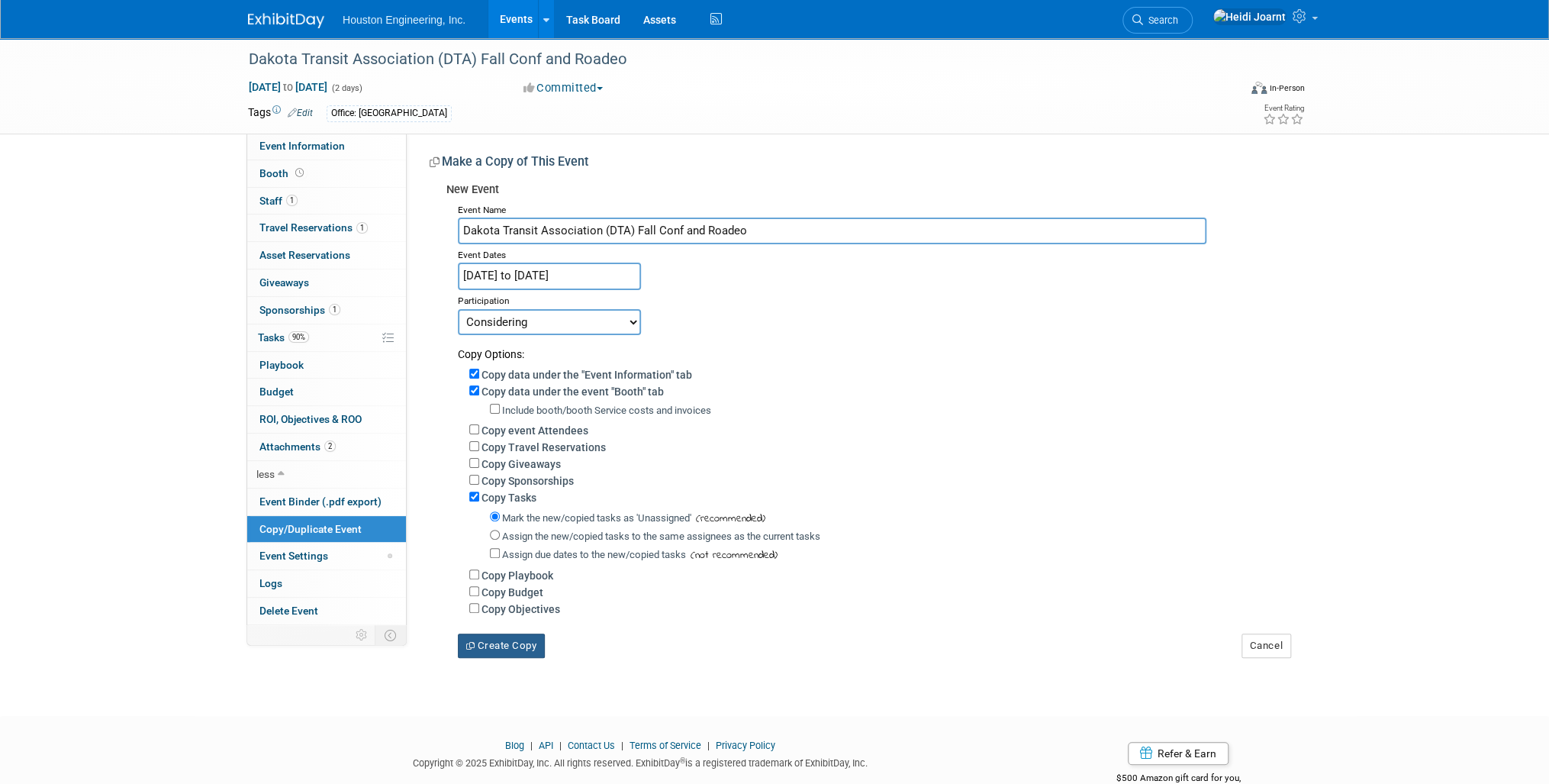
click at [515, 644] on button "Create Copy" at bounding box center [501, 645] width 87 height 25
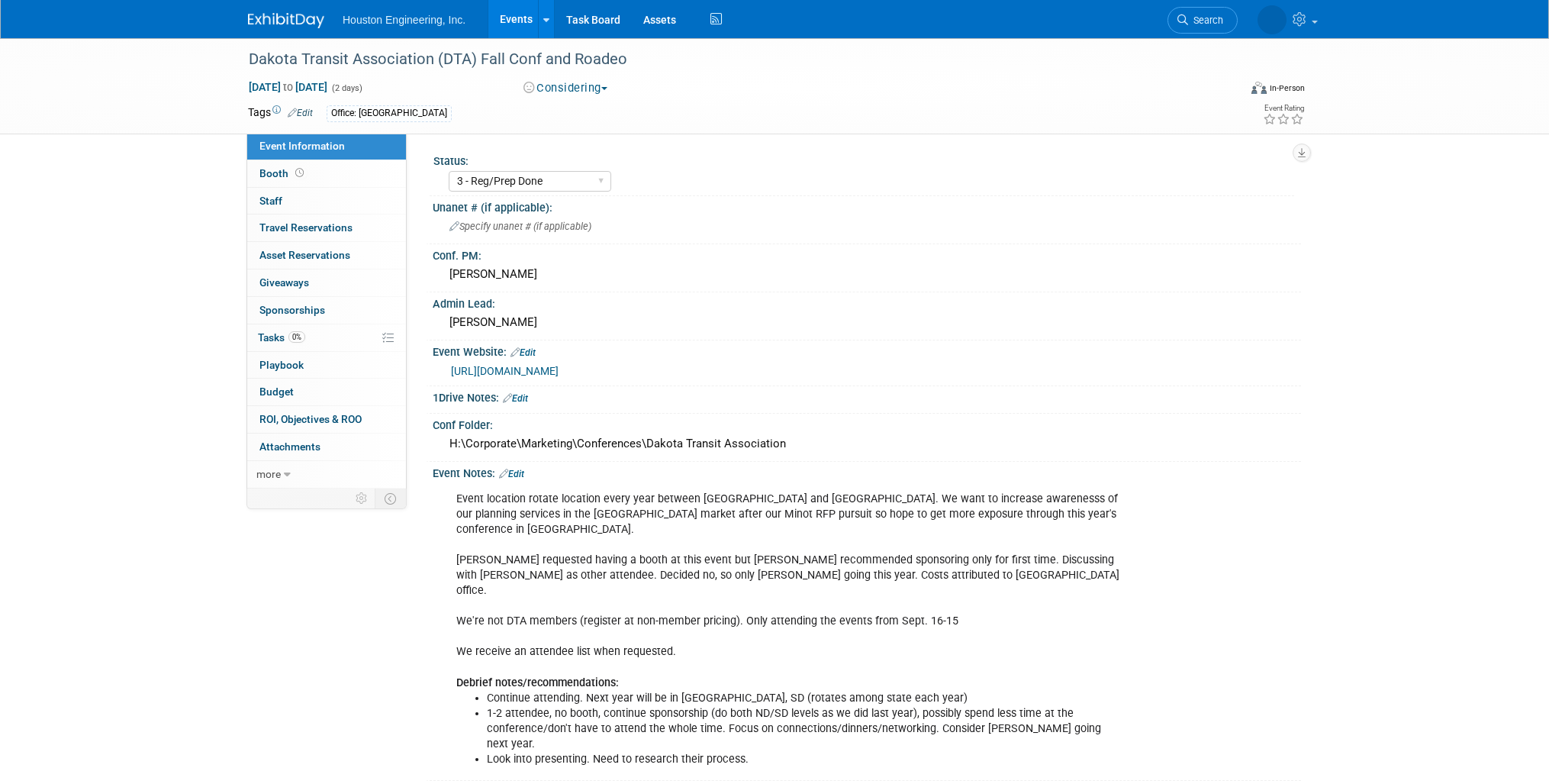
select select "3 - Reg/Prep Done"
select select "No"
select select "Transportation"
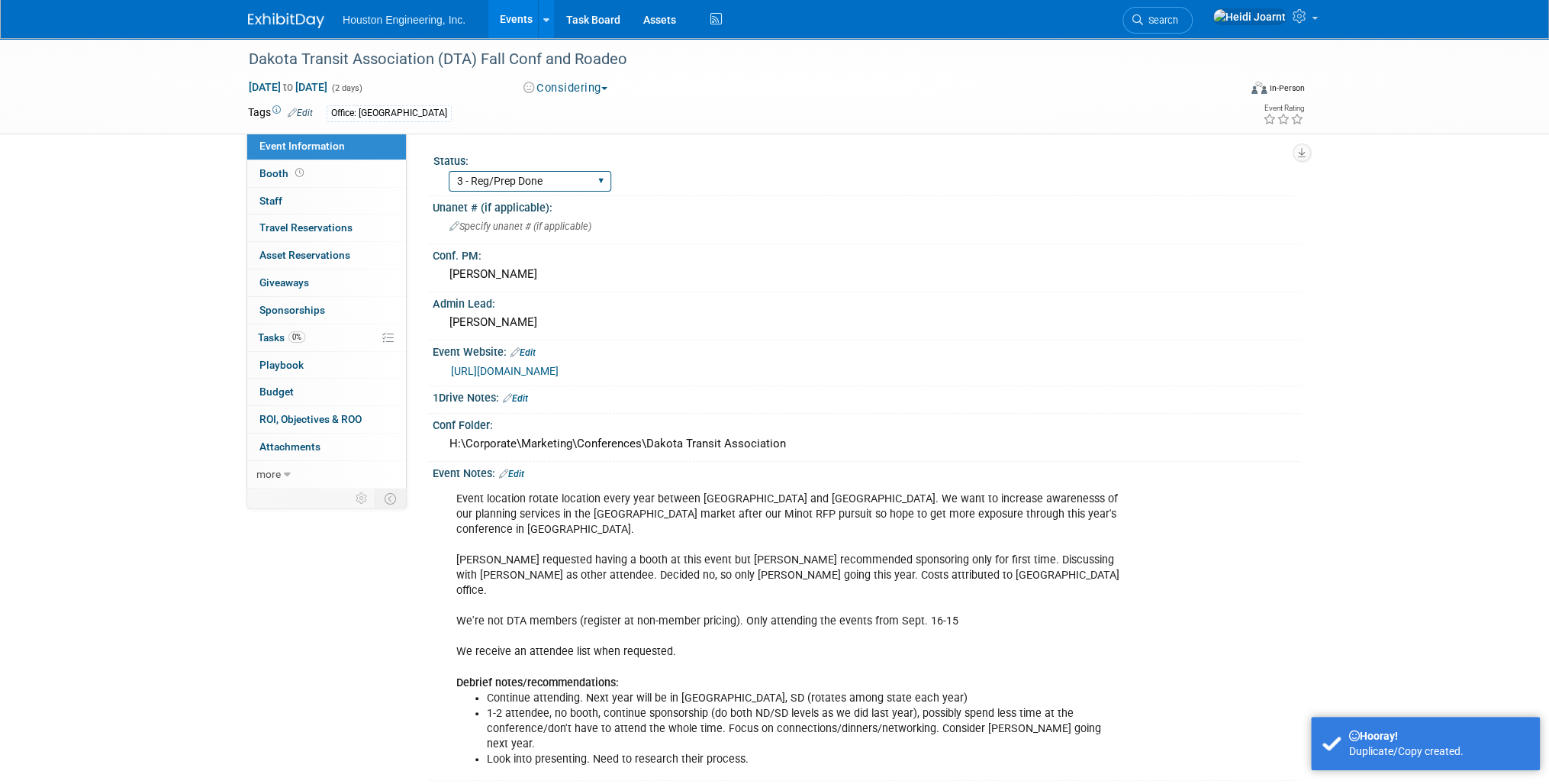
click at [562, 180] on select "1 - GNG/KO Needed 2 - Post KO/Active Planning 3 - Reg/Prep Done" at bounding box center [529, 181] width 162 height 20
select select "1 - GNG/KO Needed"
click at [449, 171] on select "1 - GNG/KO Needed 2 - Post KO/Active Planning 3 - Reg/Prep Done" at bounding box center [529, 181] width 162 height 20
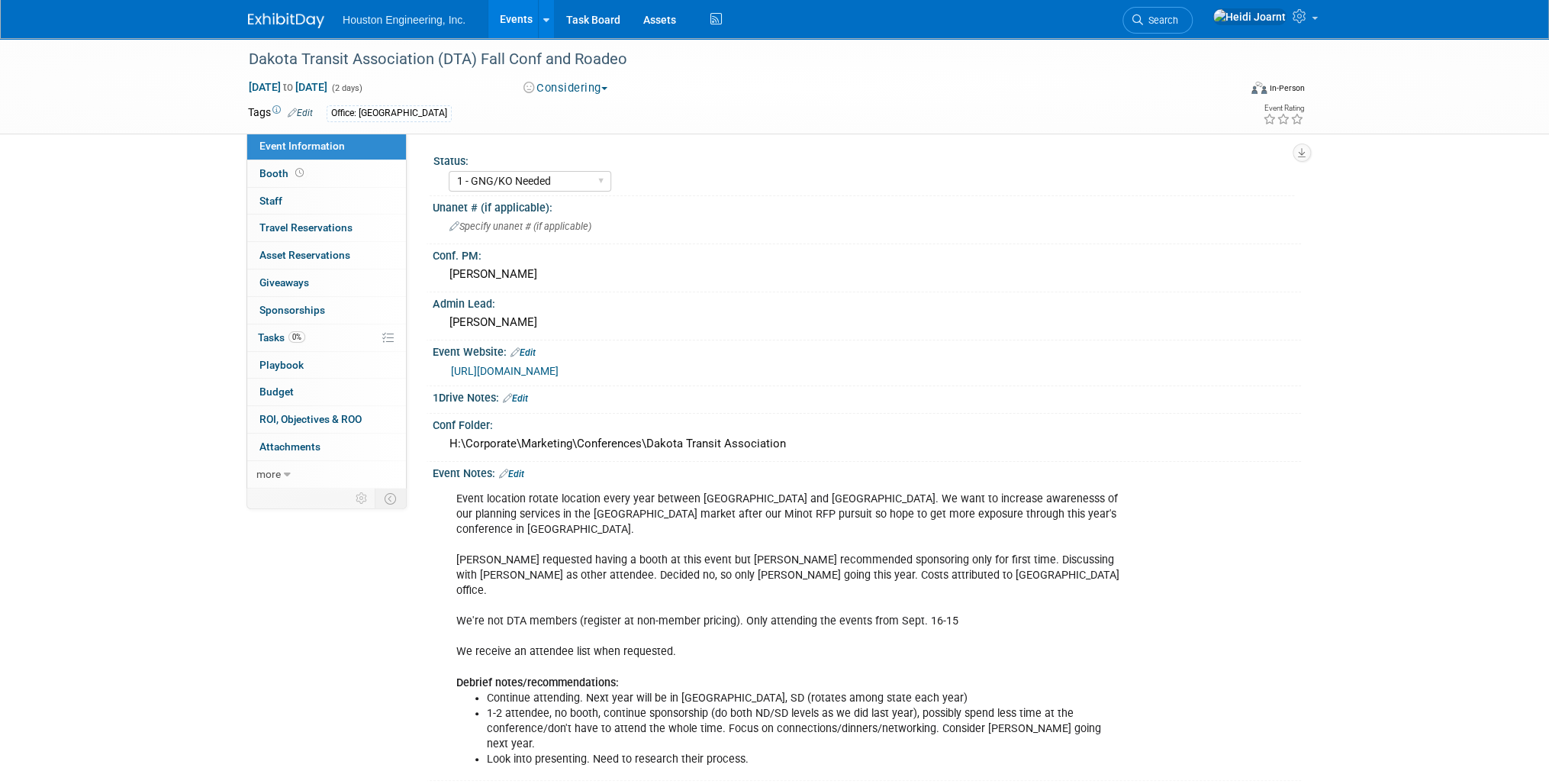
click at [516, 468] on link "Edit" at bounding box center [511, 474] width 25 height 11
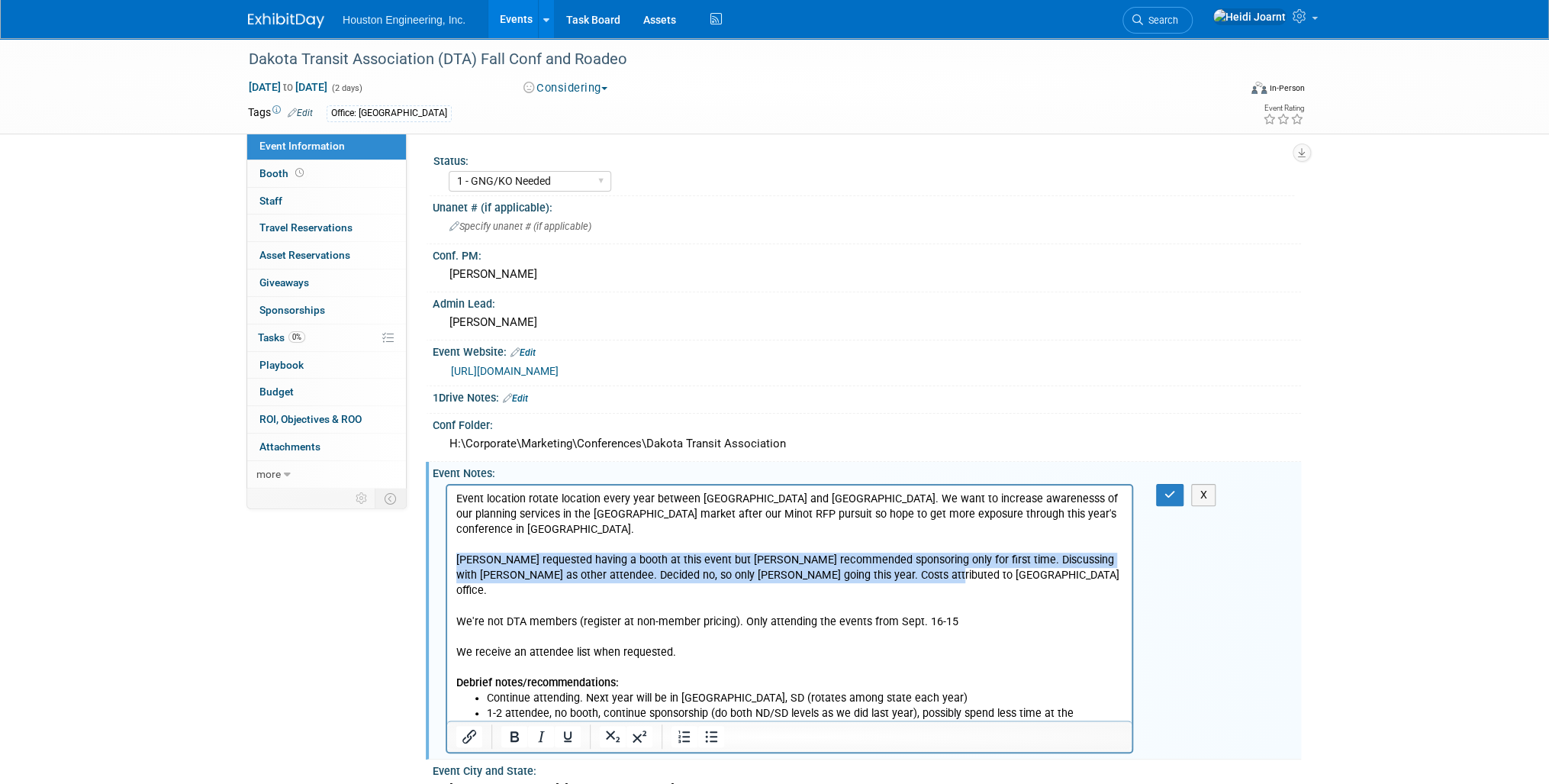
drag, startPoint x: 903, startPoint y: 560, endPoint x: 437, endPoint y: 550, distance: 466.1
click at [447, 550] on html "Event location rotate location every year between ND and SD. We want to increas…" at bounding box center [789, 625] width 684 height 281
click at [547, 561] on p "Event location rotate location every year between ND and SD. We want to increas…" at bounding box center [790, 590] width 667 height 199
drag, startPoint x: 698, startPoint y: 561, endPoint x: 872, endPoint y: 1021, distance: 491.8
click at [447, 541] on html "Event location rotate location every year between ND and SD. We want to increas…" at bounding box center [789, 625] width 684 height 281
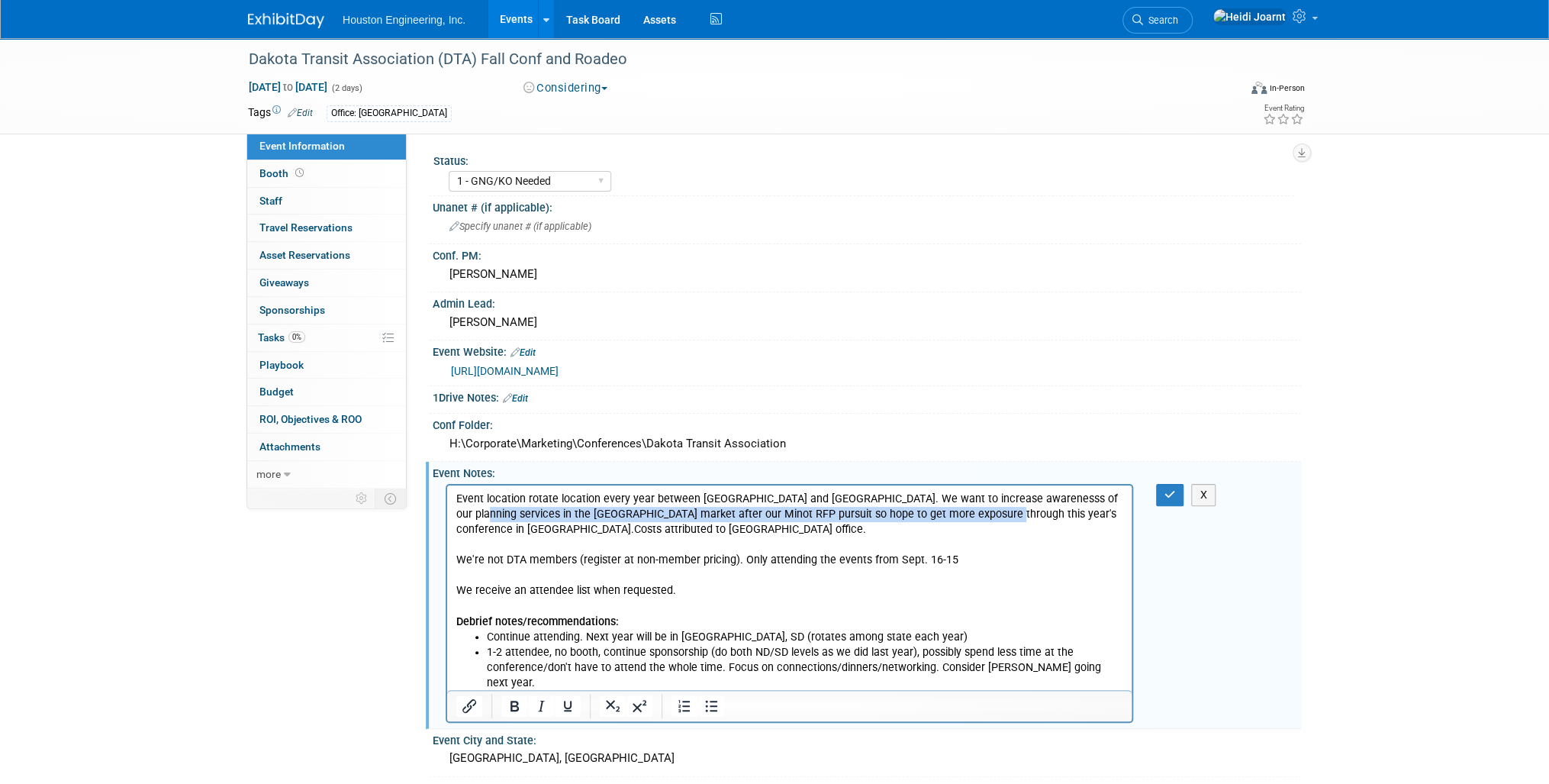
drag, startPoint x: 959, startPoint y: 514, endPoint x: 1113, endPoint y: 490, distance: 155.9
click at [1113, 491] on p "Event location rotate location every year between ND and SD. We want to increas…" at bounding box center [790, 560] width 667 height 138
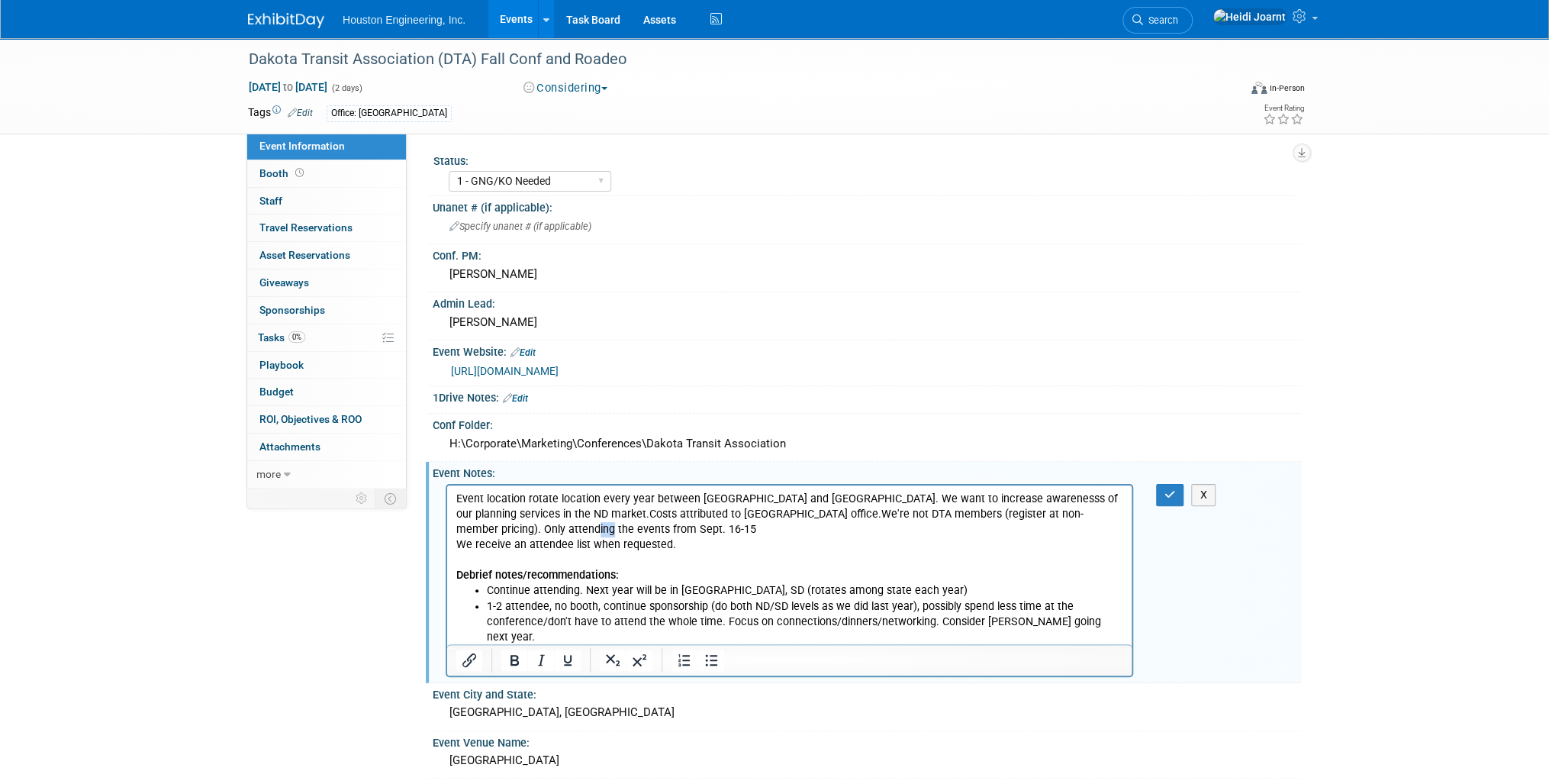
drag, startPoint x: 1029, startPoint y: 514, endPoint x: 1016, endPoint y: 516, distance: 13.2
click at [1016, 516] on p "Event location rotate location every year between ND and SD. We want to increas…" at bounding box center [790, 537] width 667 height 92
click at [519, 527] on p "Event location rotate location every year between ND and SD. We want to increas…" at bounding box center [790, 537] width 667 height 92
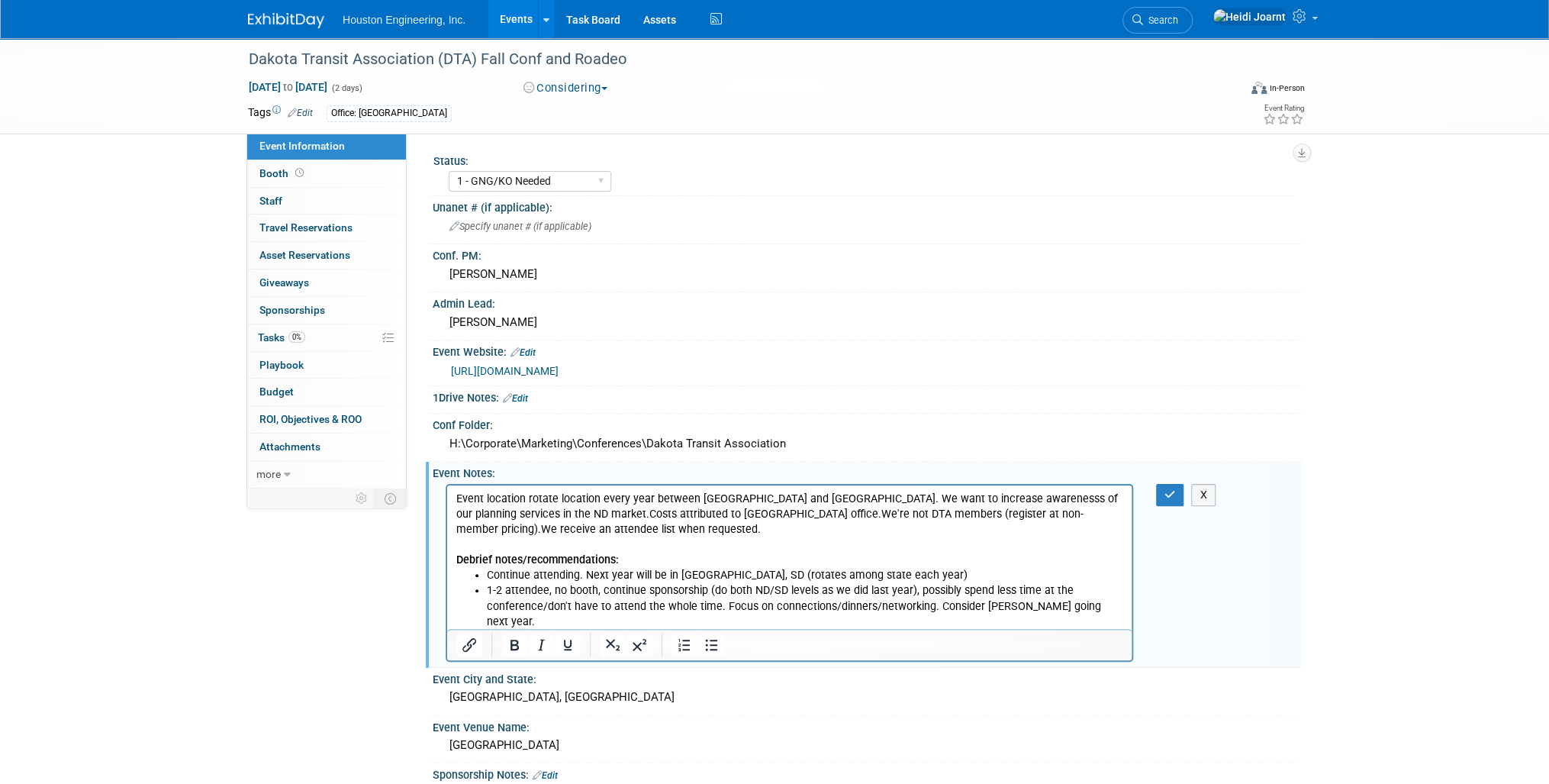
click at [761, 628] on li "Look into presenting. Need to research their process." at bounding box center [804, 636] width 637 height 16
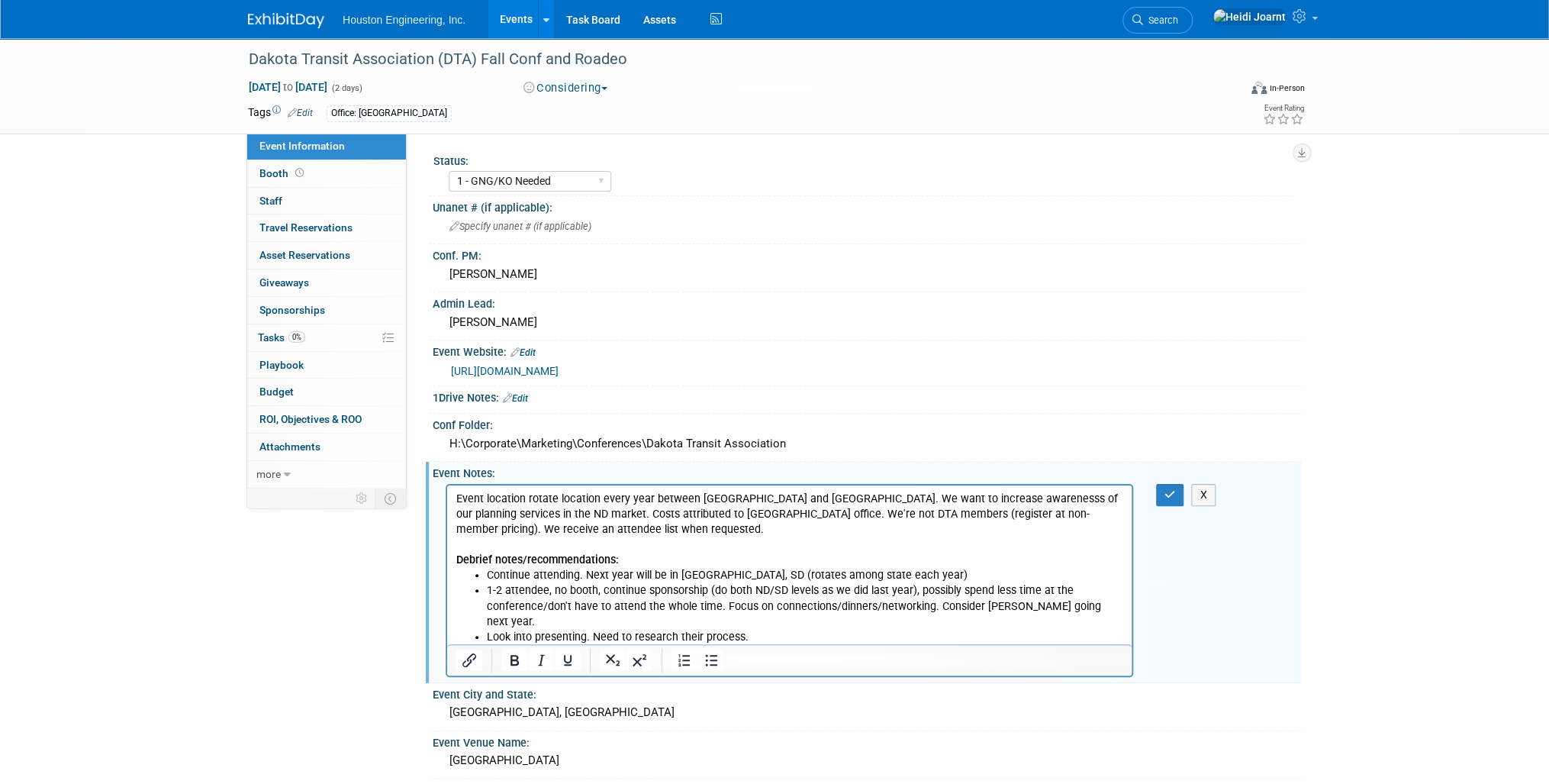
click at [616, 533] on p "Event location rotate location every year between ND and SD. We want to increas…" at bounding box center [790, 528] width 667 height 76
click at [562, 497] on p "Event location rotate location every year between ND and SD. We want to increas…" at bounding box center [790, 528] width 667 height 76
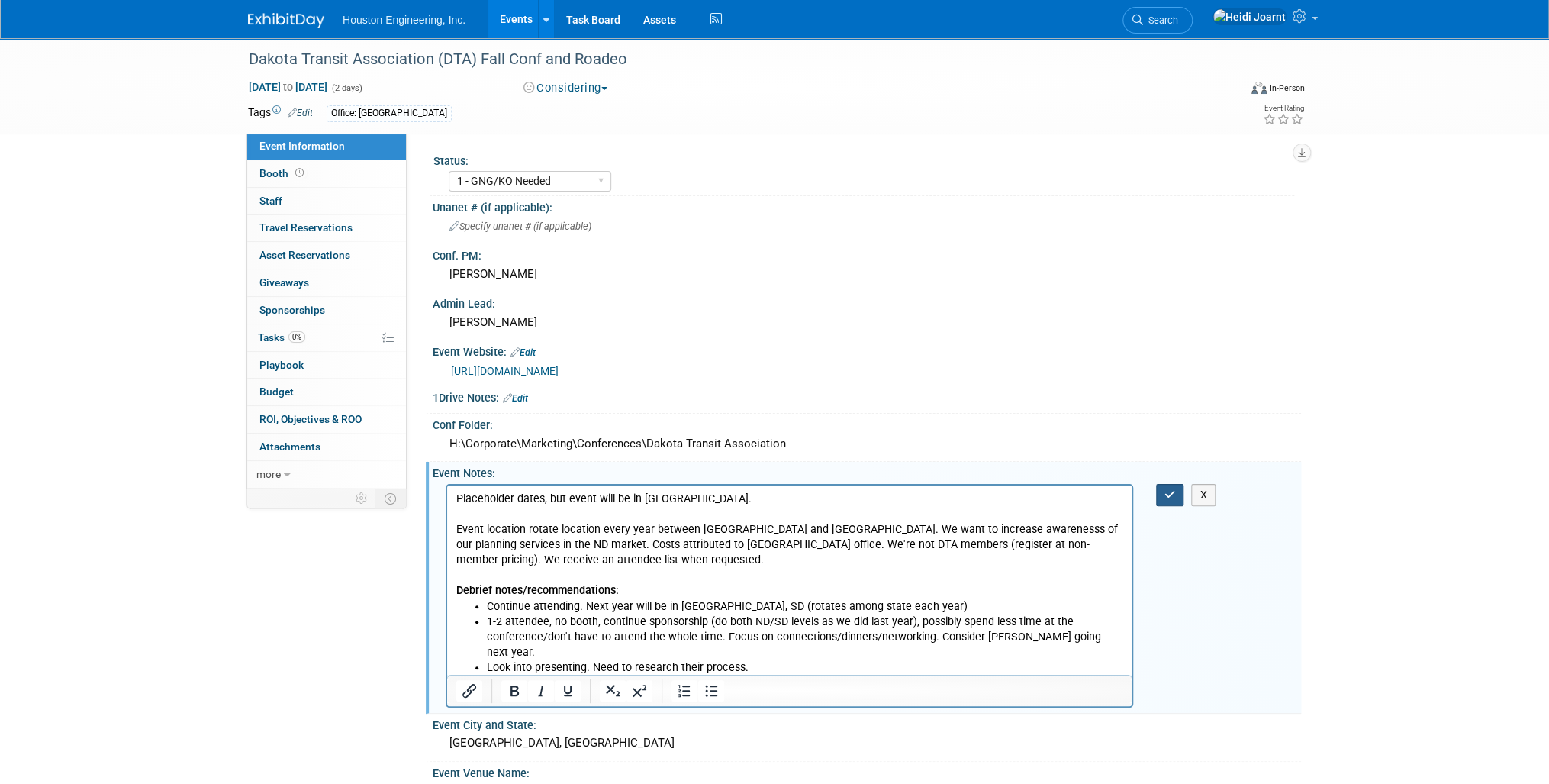
click at [1169, 497] on button "button" at bounding box center [1170, 495] width 28 height 22
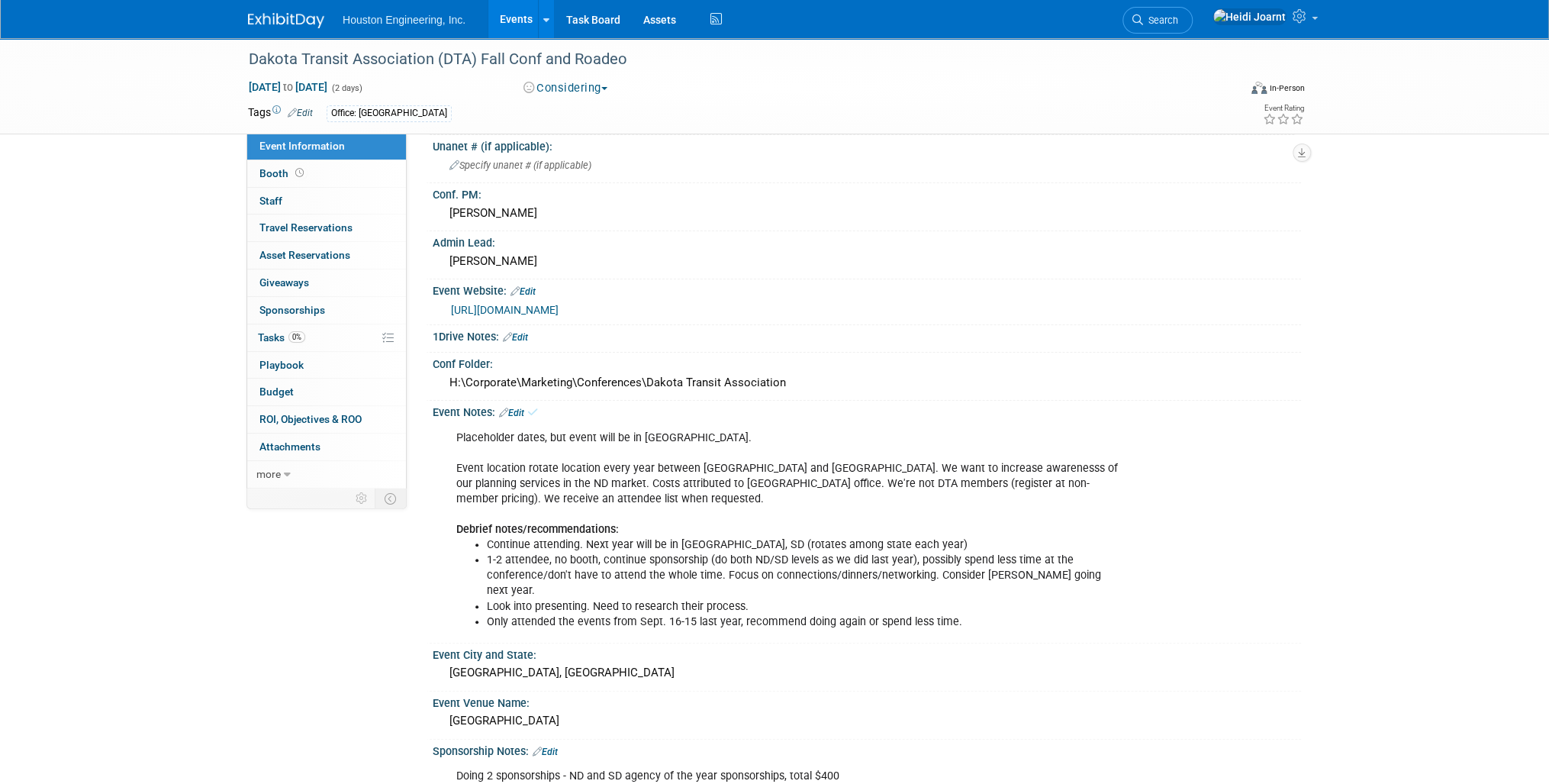
scroll to position [122, 0]
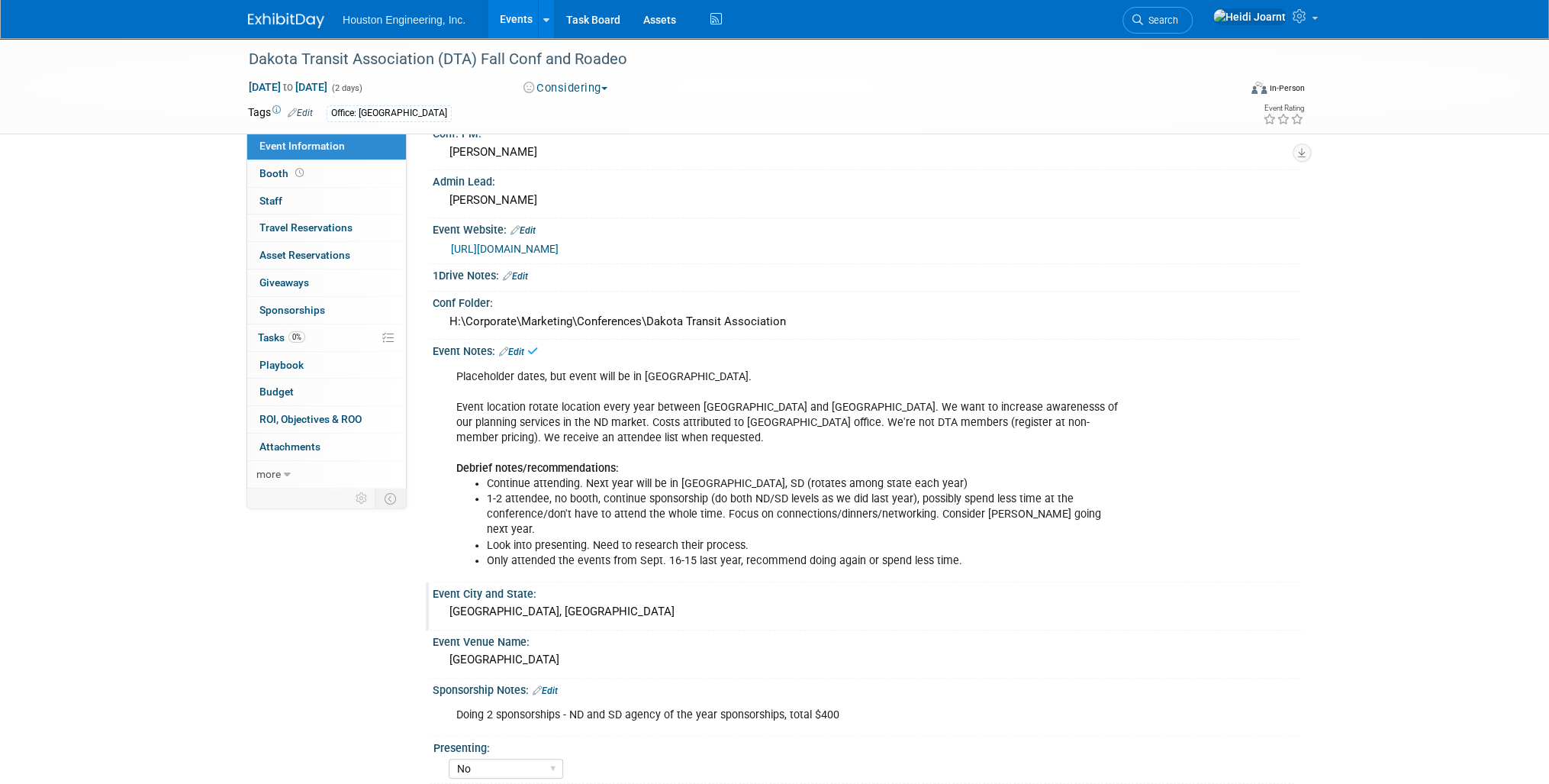
click at [473, 600] on div "Jamestown, ND" at bounding box center [867, 612] width 845 height 24
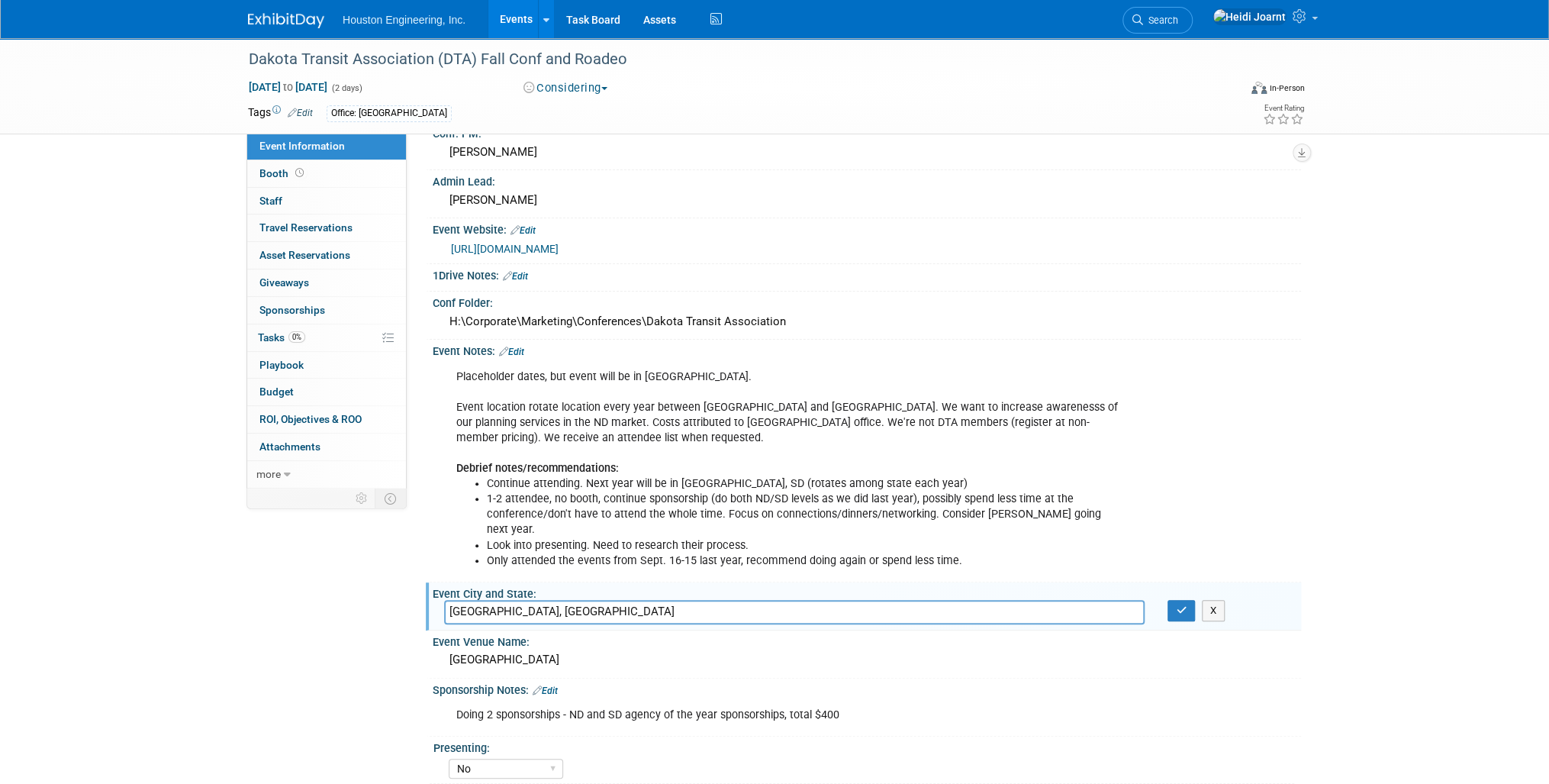
click at [518, 349] on link "Edit" at bounding box center [511, 352] width 25 height 11
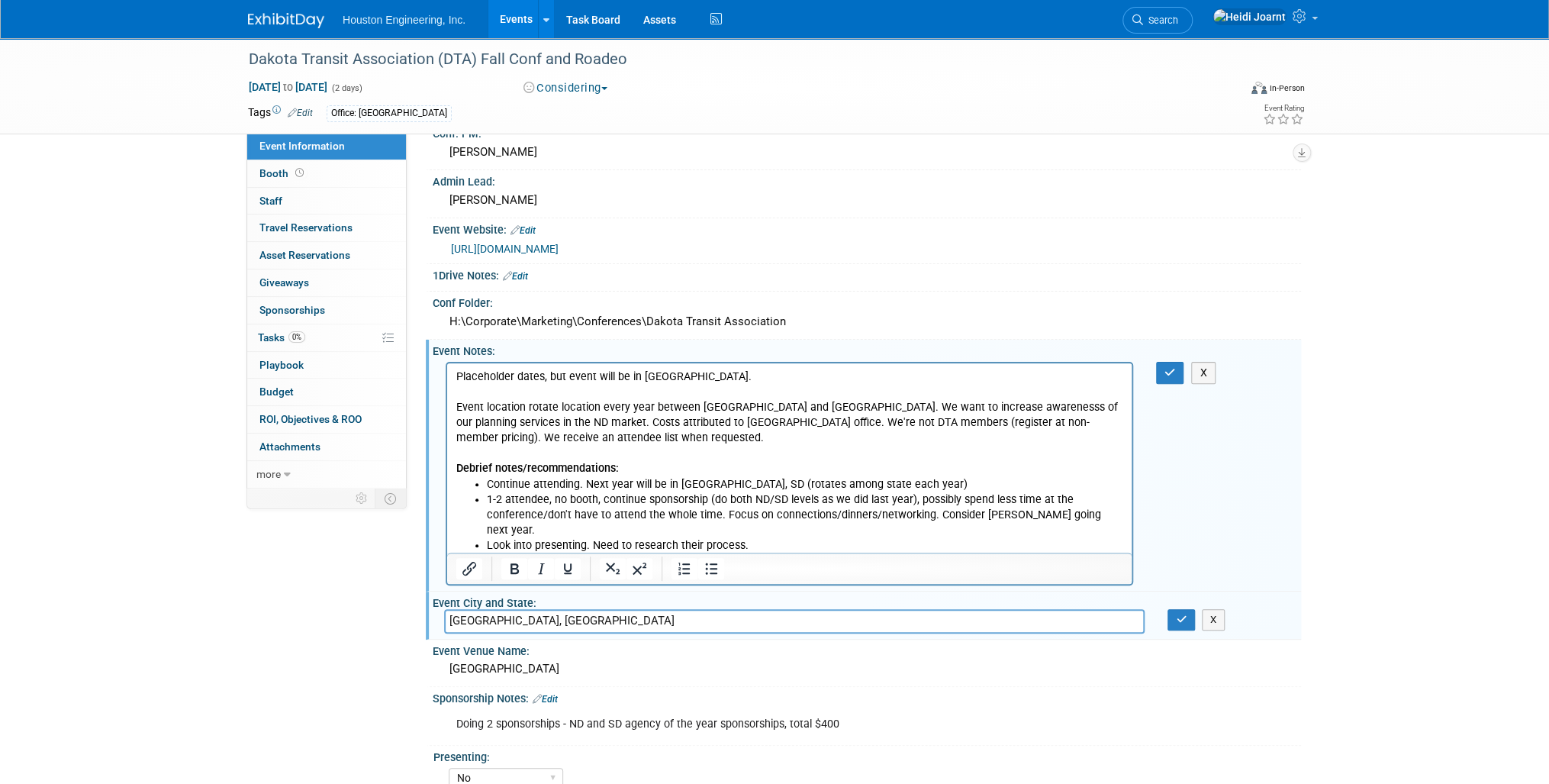
scroll to position [0, 0]
click at [485, 482] on ul "Continue attending. Next year will be in Huron, SD (rotates among state each ye…" at bounding box center [790, 522] width 667 height 92
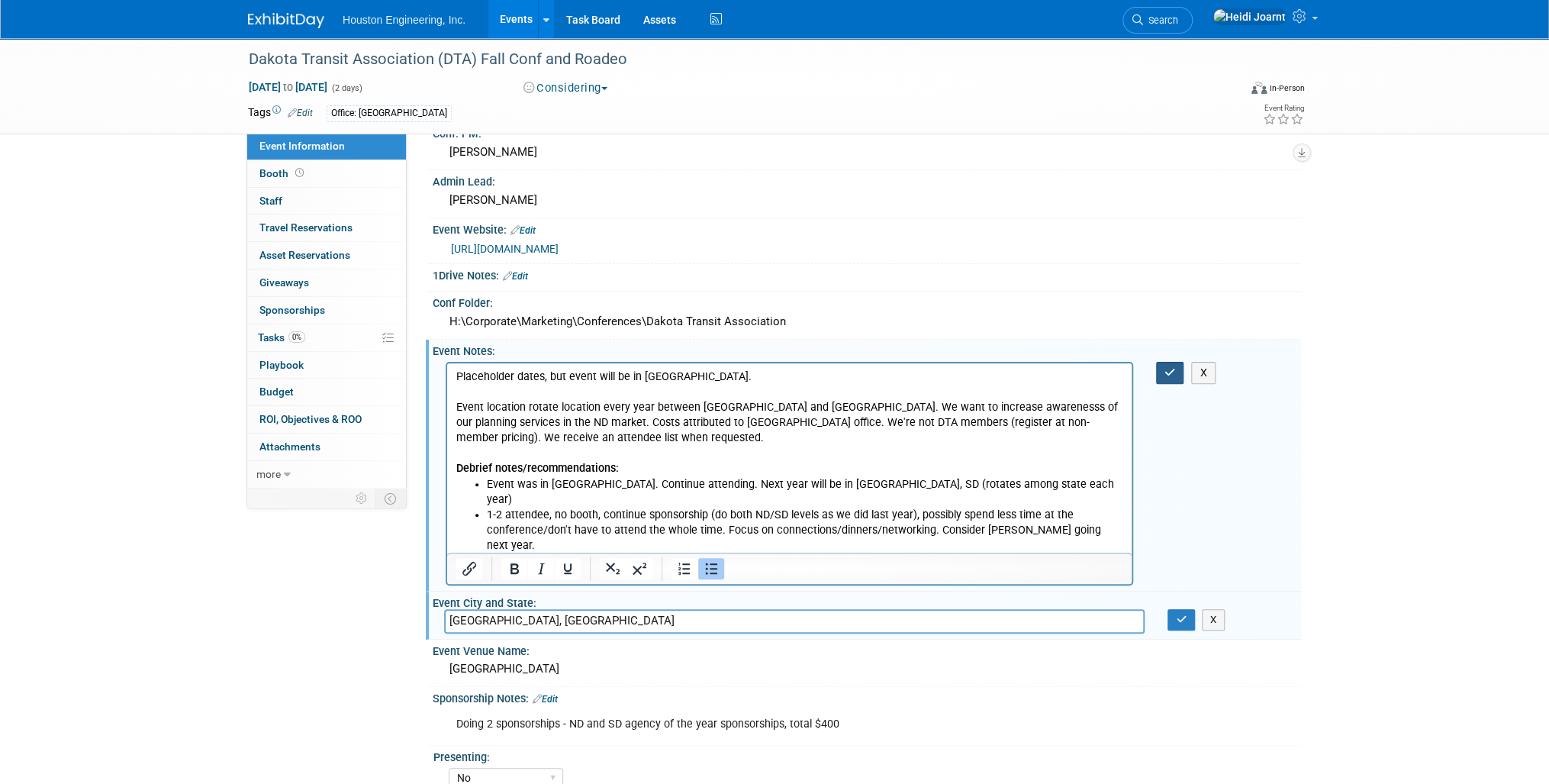
click at [1163, 366] on button "button" at bounding box center [1170, 373] width 28 height 22
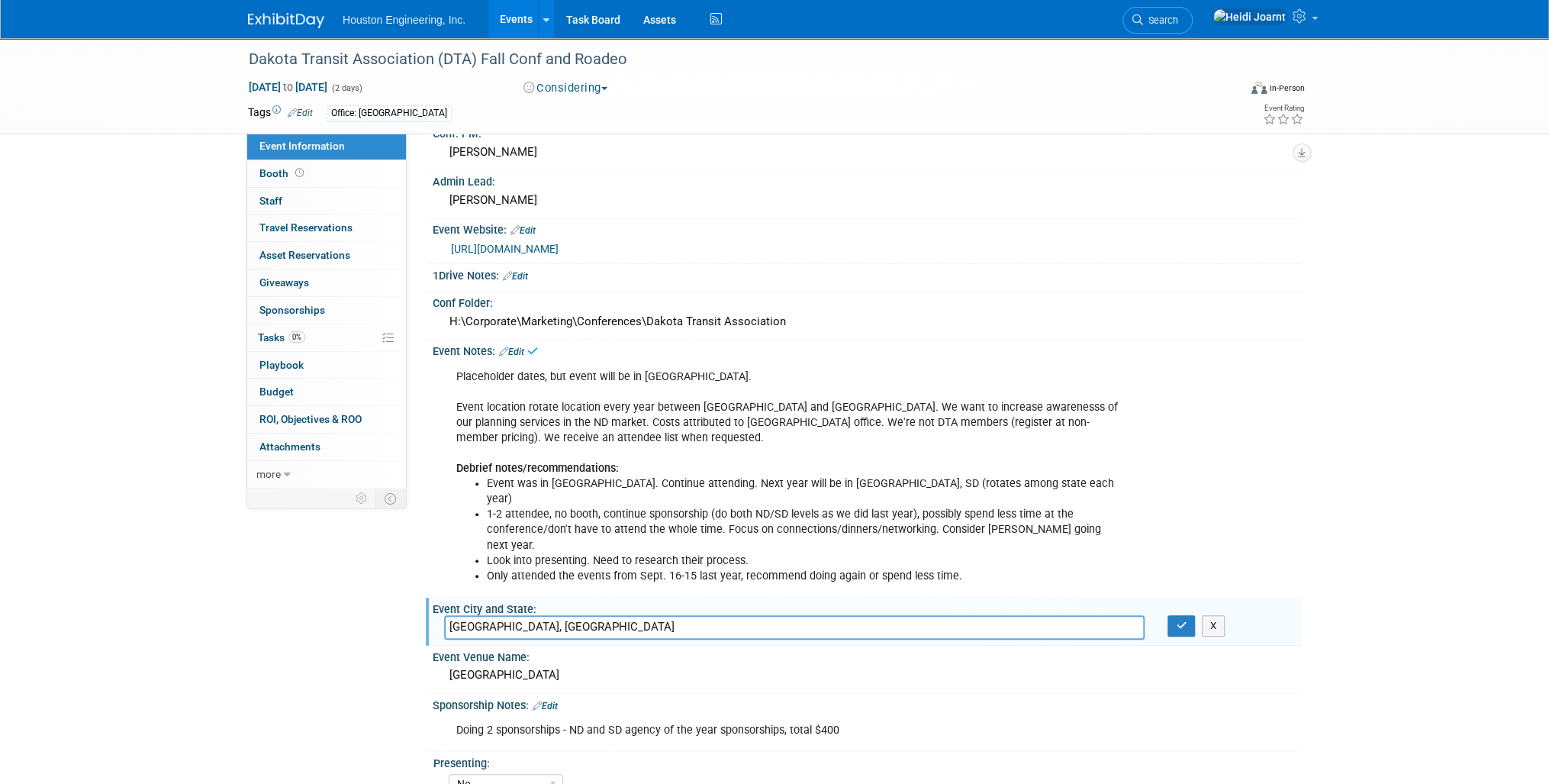
drag, startPoint x: 541, startPoint y: 592, endPoint x: 360, endPoint y: 601, distance: 181.2
click at [360, 601] on div "Event Information Event Info Booth Booth 0 Staff 0 Staff 0 Travel Reservations …" at bounding box center [774, 440] width 1076 height 1048
type input "Huron, SD"
click at [1191, 615] on button "button" at bounding box center [1182, 625] width 27 height 21
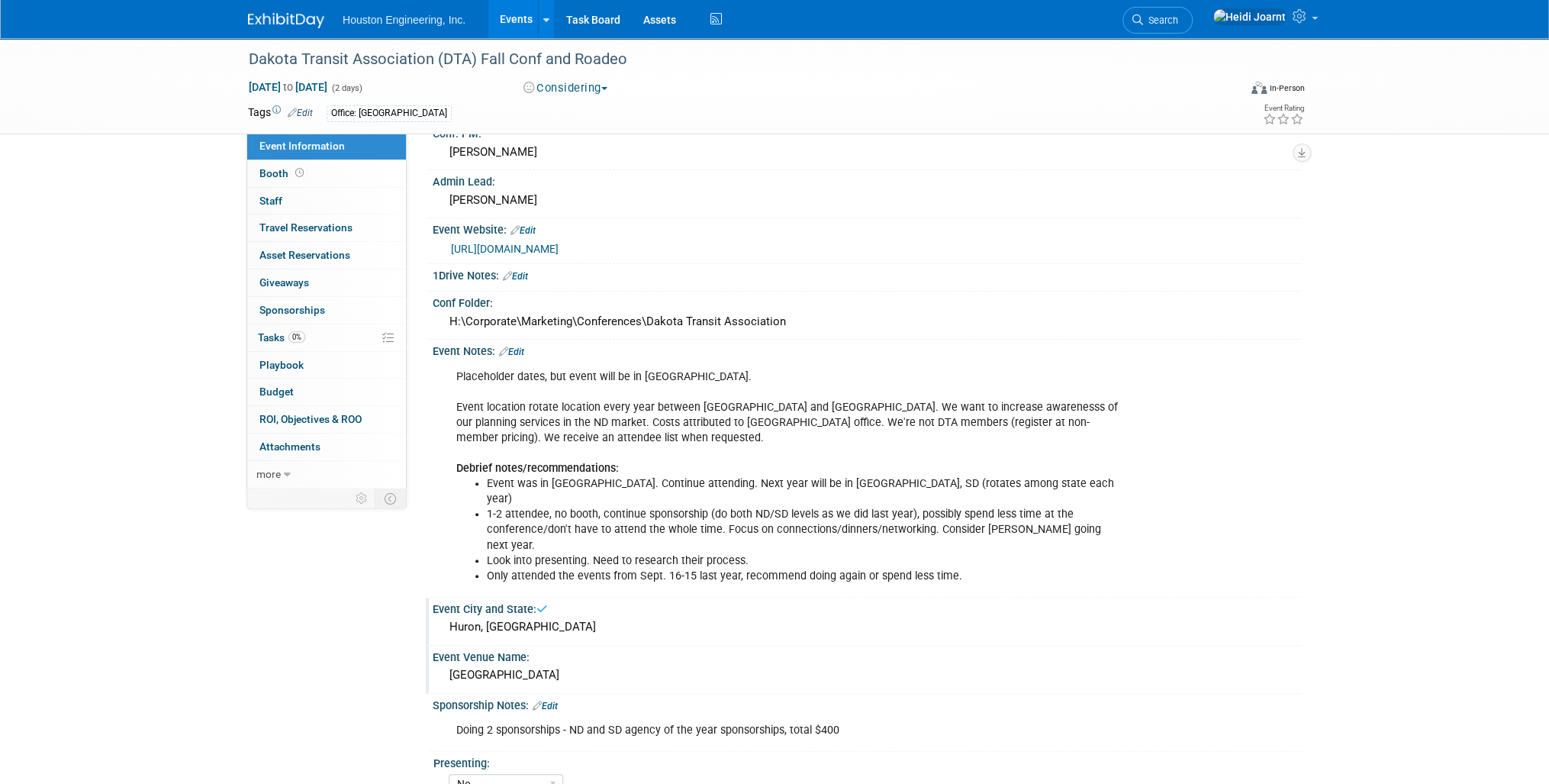
click at [549, 663] on div "Jamestown Civic Center" at bounding box center [867, 675] width 845 height 24
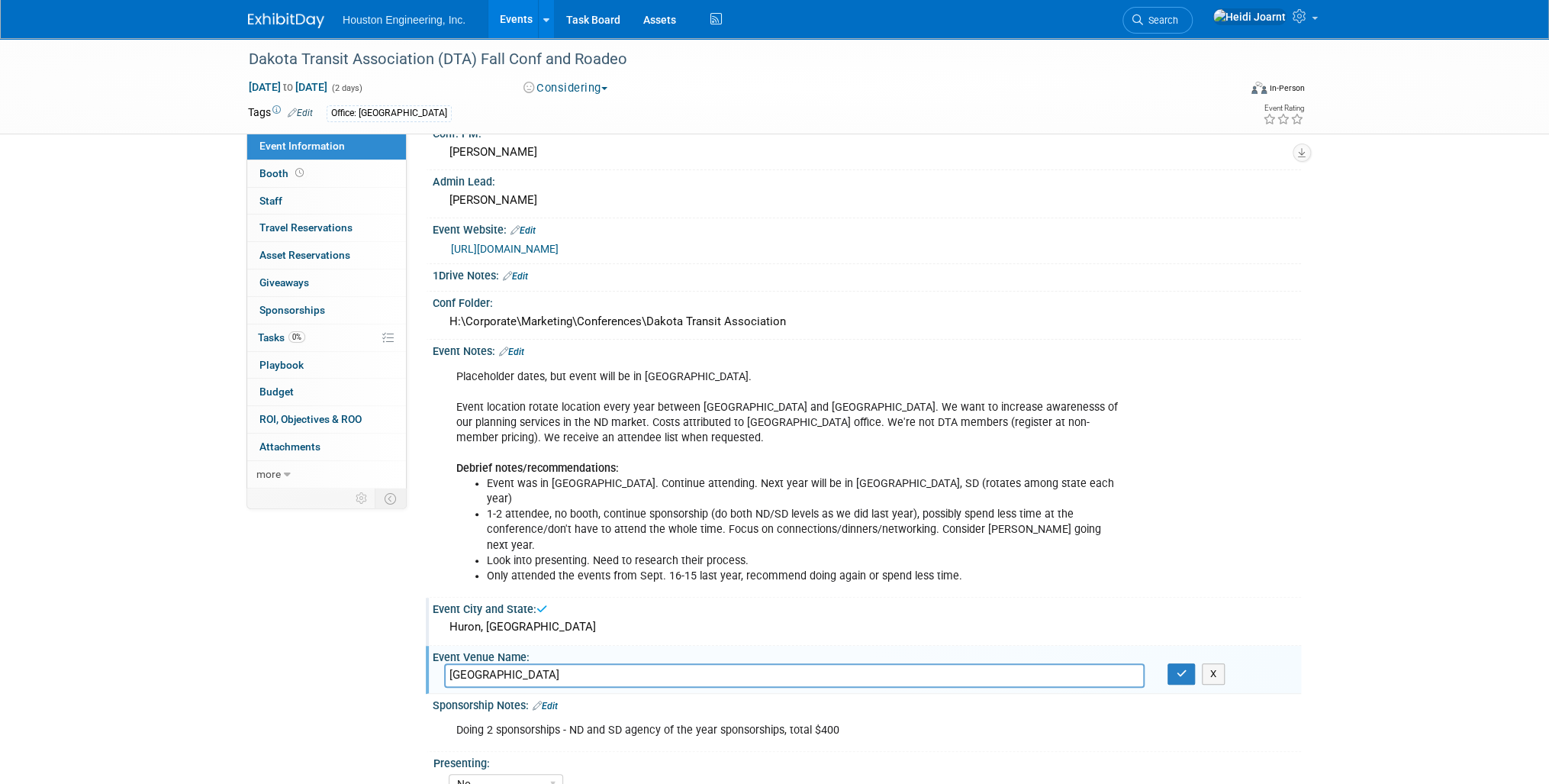
drag, startPoint x: 588, startPoint y: 637, endPoint x: 409, endPoint y: 646, distance: 179.2
click at [409, 646] on div "Event Information Event Info Booth Booth 0 Staff 0 Staff 0 Travel Reservations …" at bounding box center [774, 440] width 1076 height 1048
click at [1182, 663] on button "button" at bounding box center [1182, 673] width 27 height 21
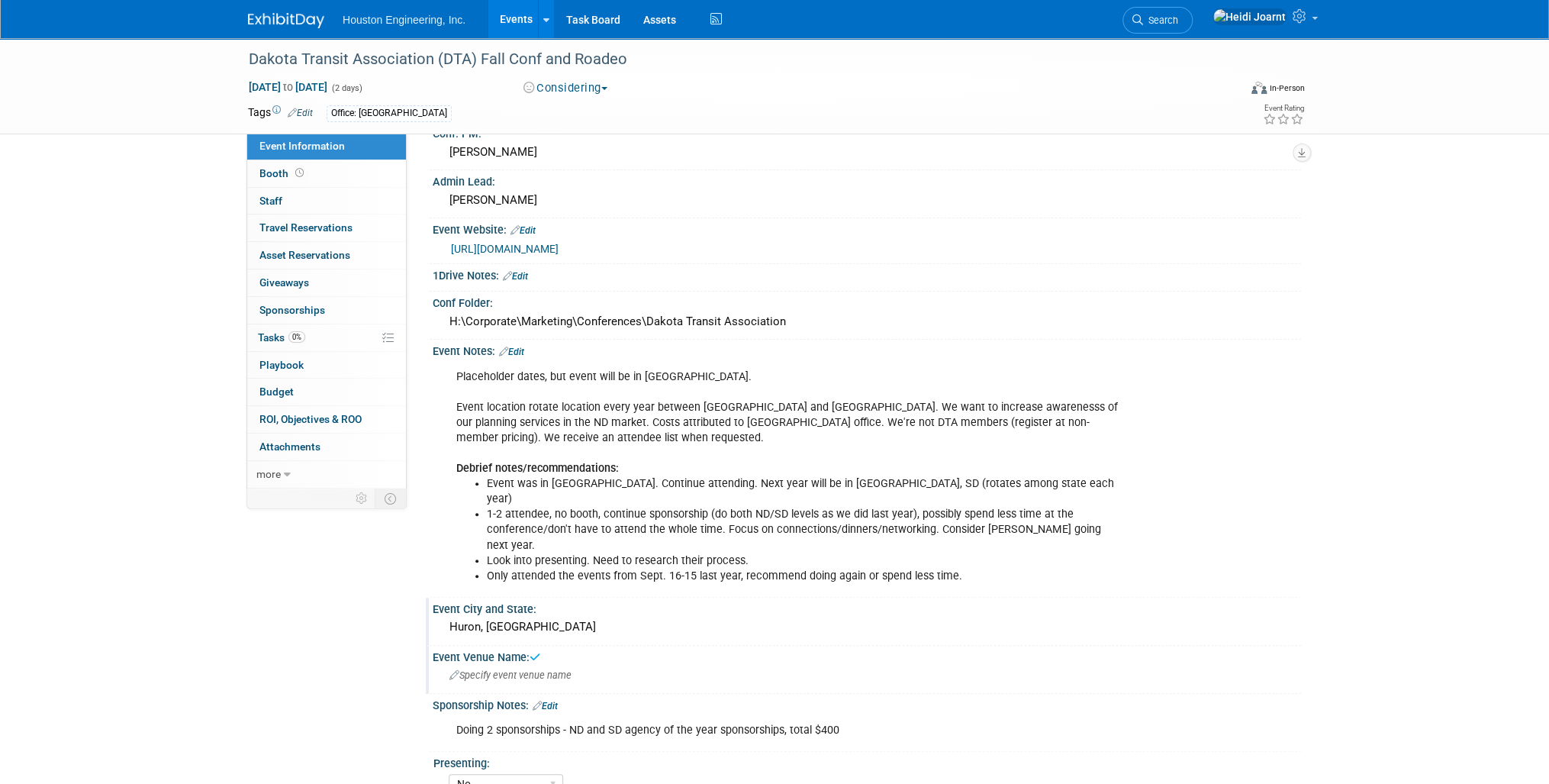
click at [553, 701] on link "Edit" at bounding box center [544, 706] width 25 height 11
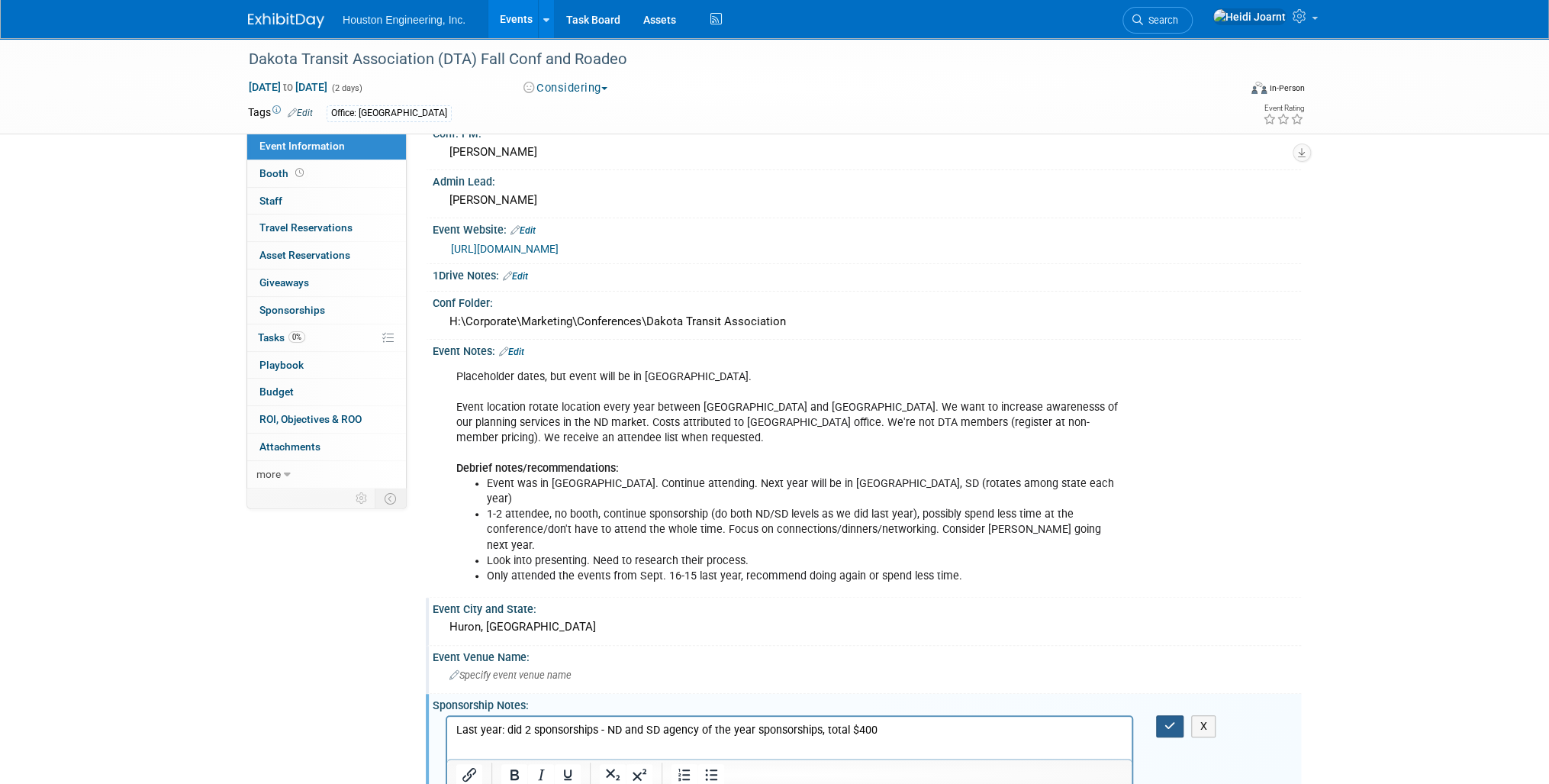
click at [1169, 720] on icon "button" at bounding box center [1170, 725] width 11 height 11
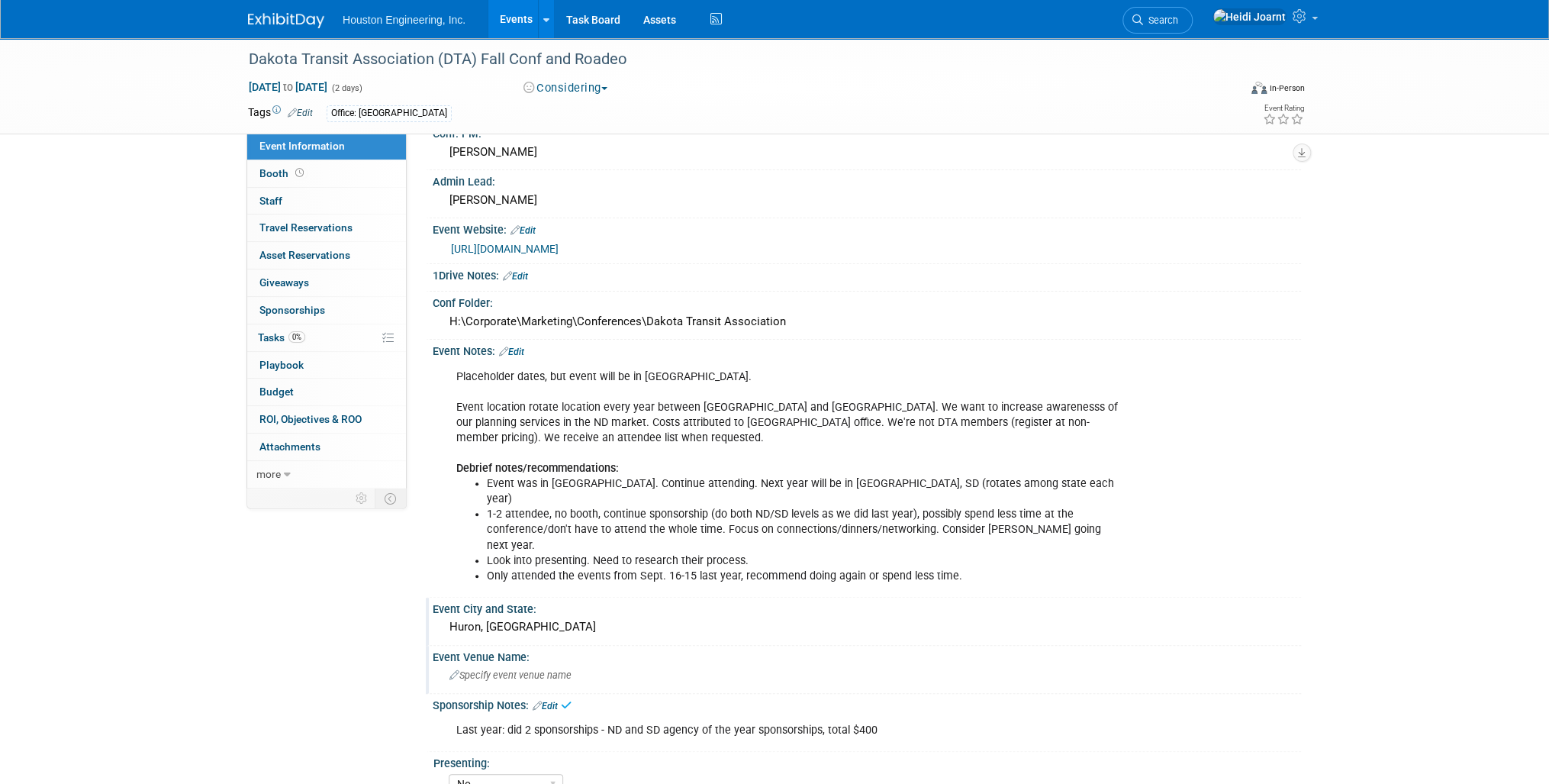
click at [546, 701] on link "Edit" at bounding box center [544, 706] width 25 height 11
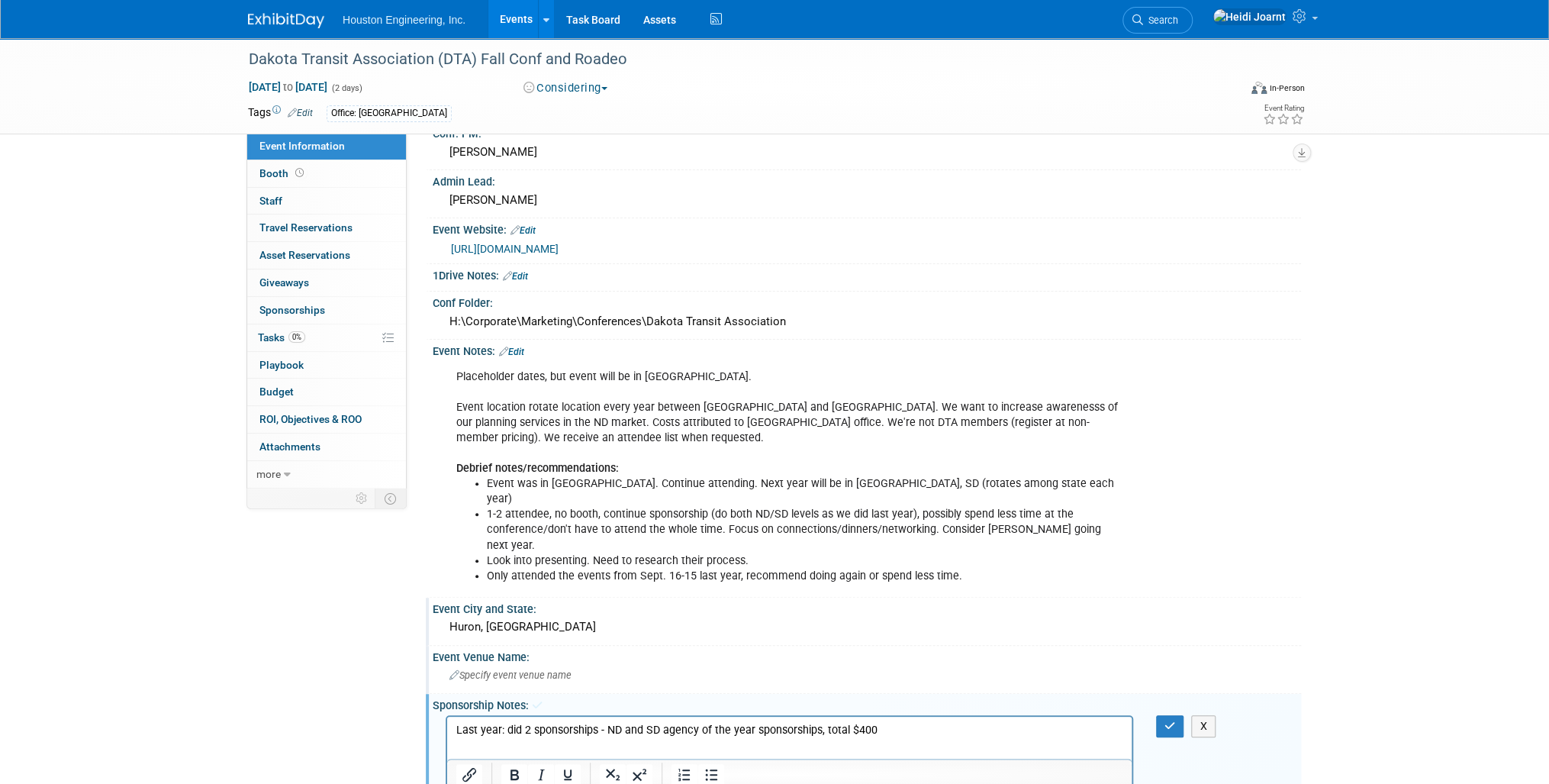
click at [938, 733] on p "Last year: did 2 sponsorships - ND and SD agency of the year sponsorships, tota…" at bounding box center [790, 730] width 667 height 16
click at [1173, 715] on button "button" at bounding box center [1170, 726] width 28 height 22
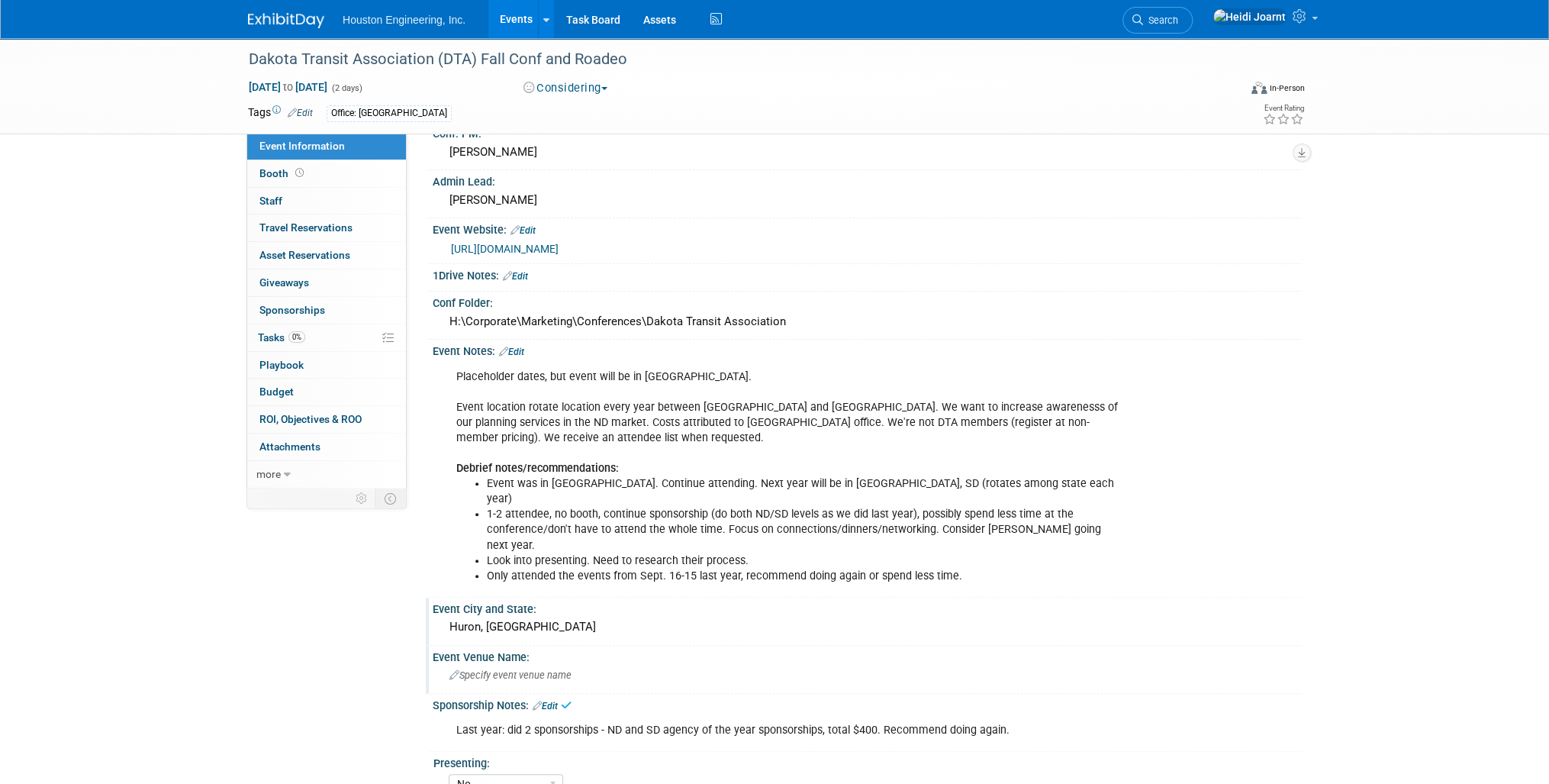
scroll to position [245, 0]
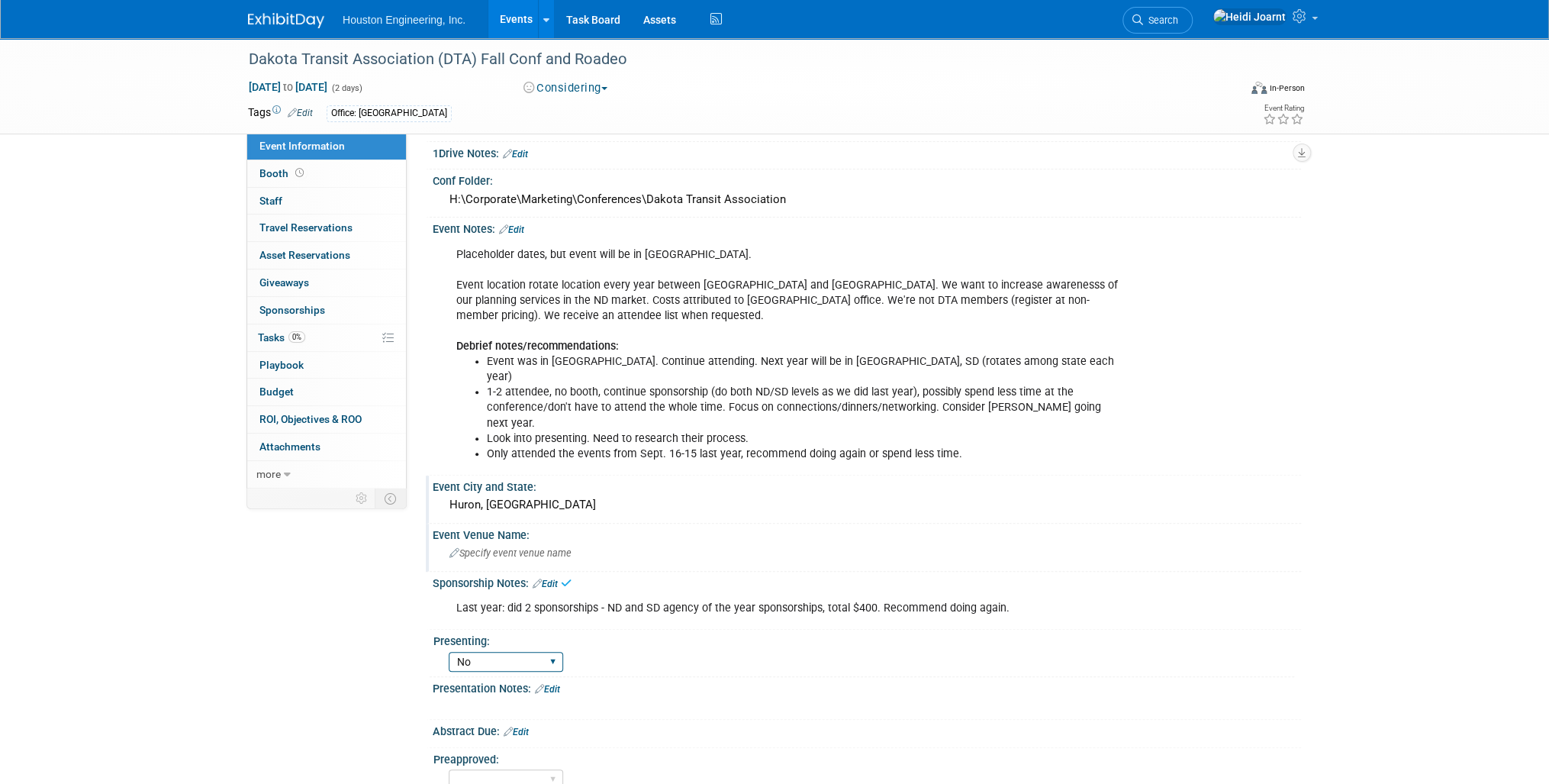
click at [517, 651] on select "Yes No Pending" at bounding box center [506, 661] width 115 height 20
select select
click at [449, 651] on select "Yes No Pending" at bounding box center [506, 661] width 115 height 20
click at [555, 683] on link "Edit" at bounding box center [547, 689] width 25 height 11
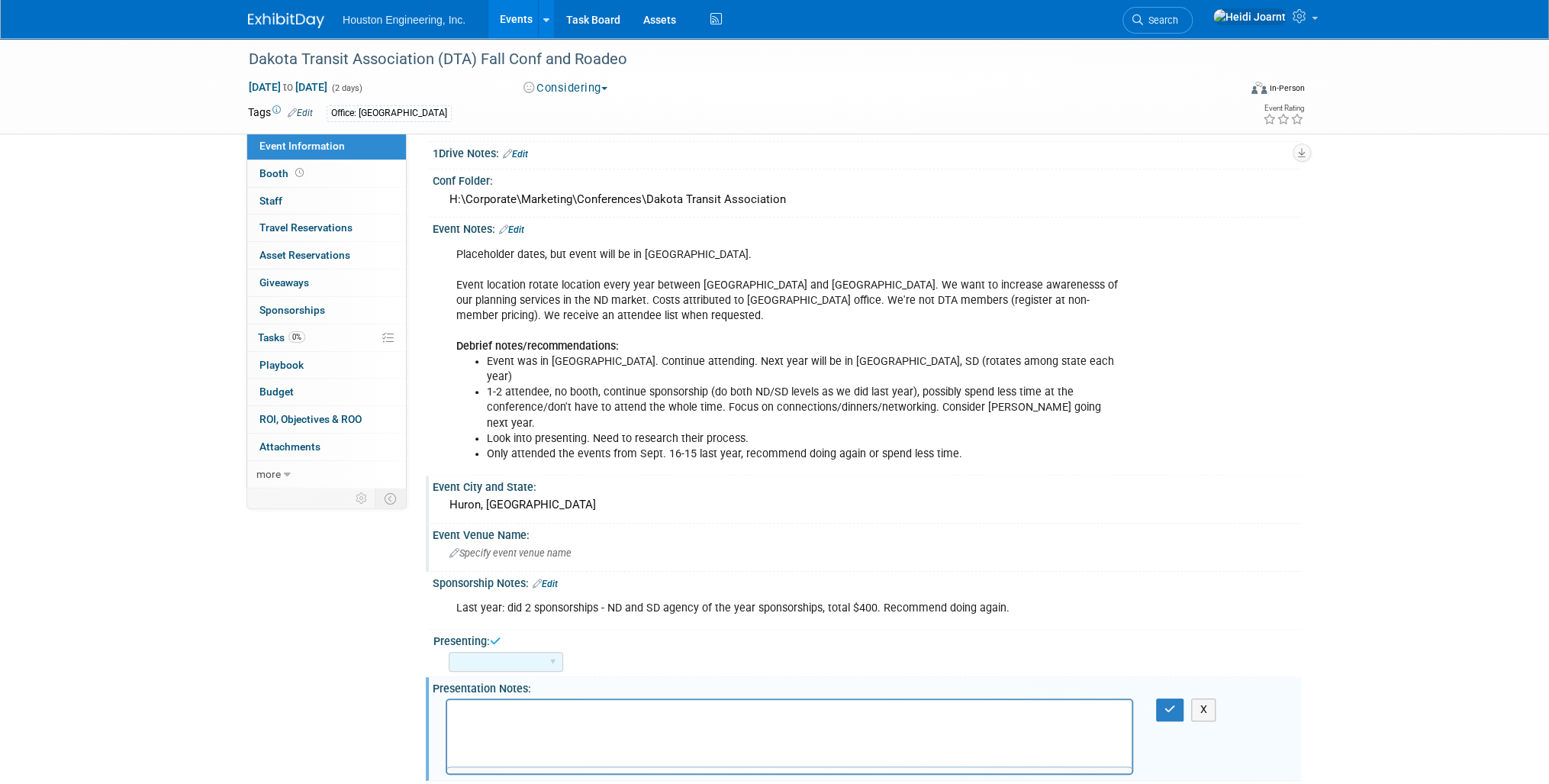
scroll to position [0, 0]
click at [546, 715] on p "Rich Text Area. Press ALT-0 for help." at bounding box center [790, 713] width 667 height 16
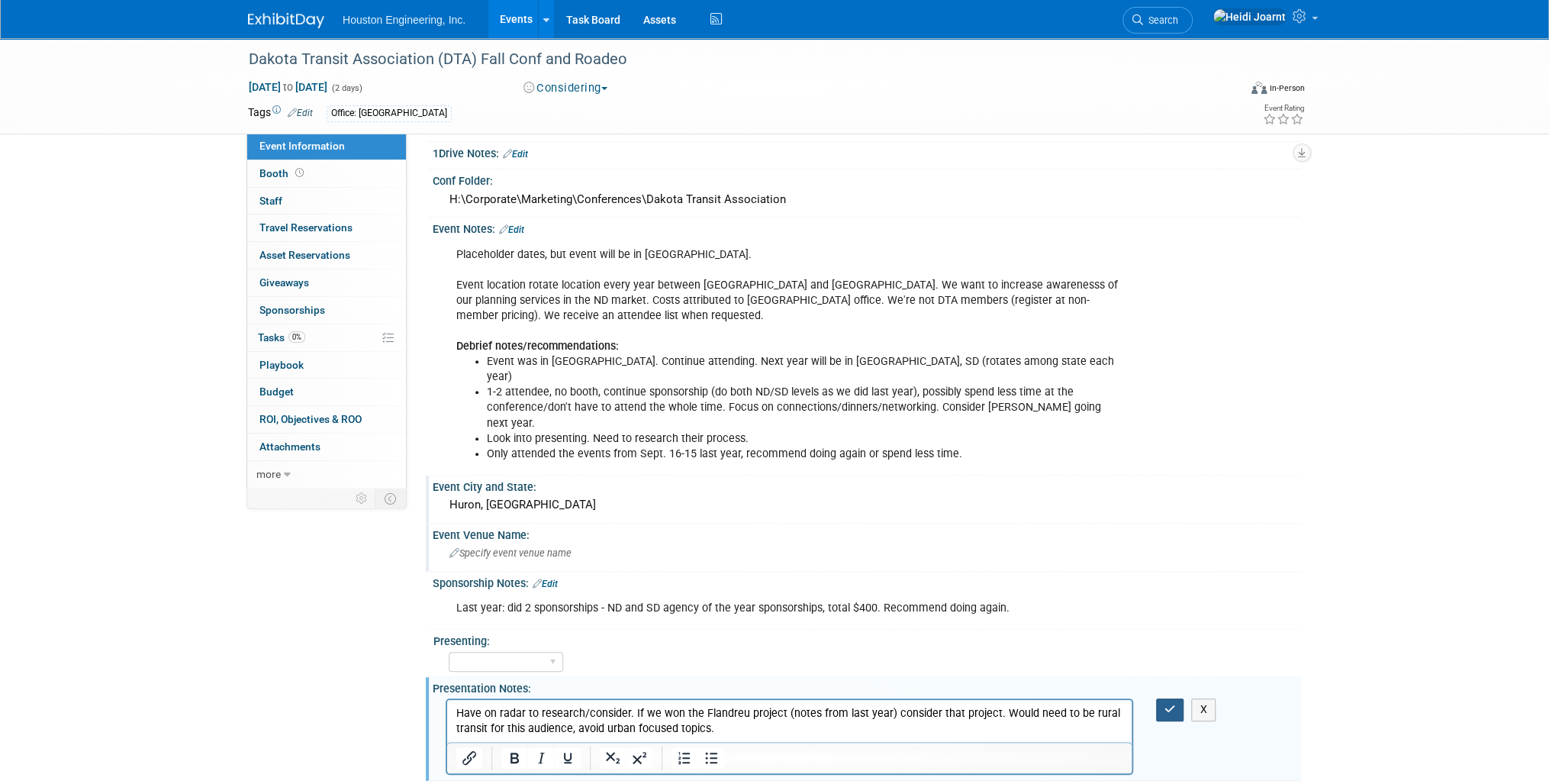
click at [1169, 703] on icon "button" at bounding box center [1170, 709] width 11 height 11
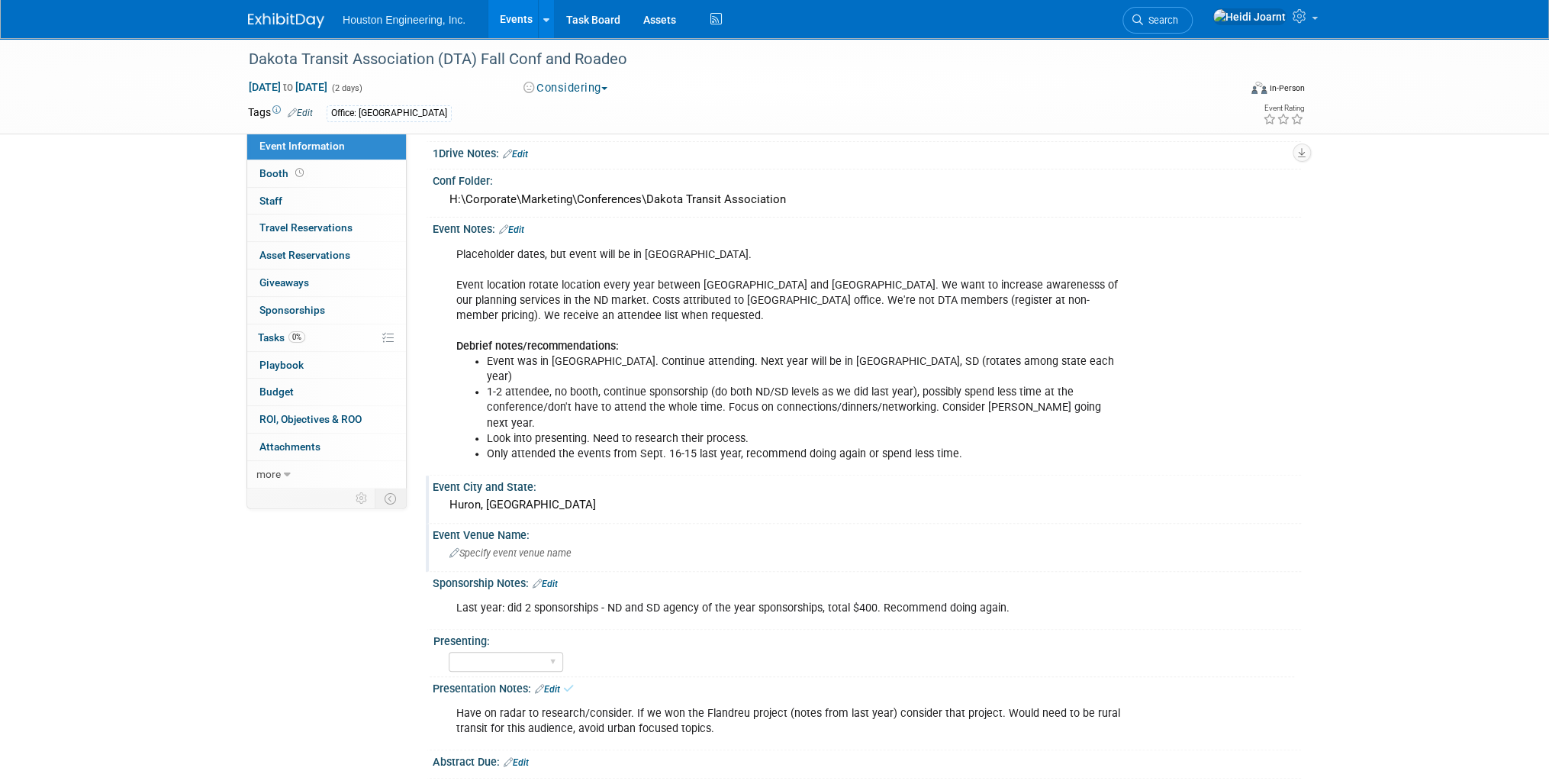
scroll to position [366, 0]
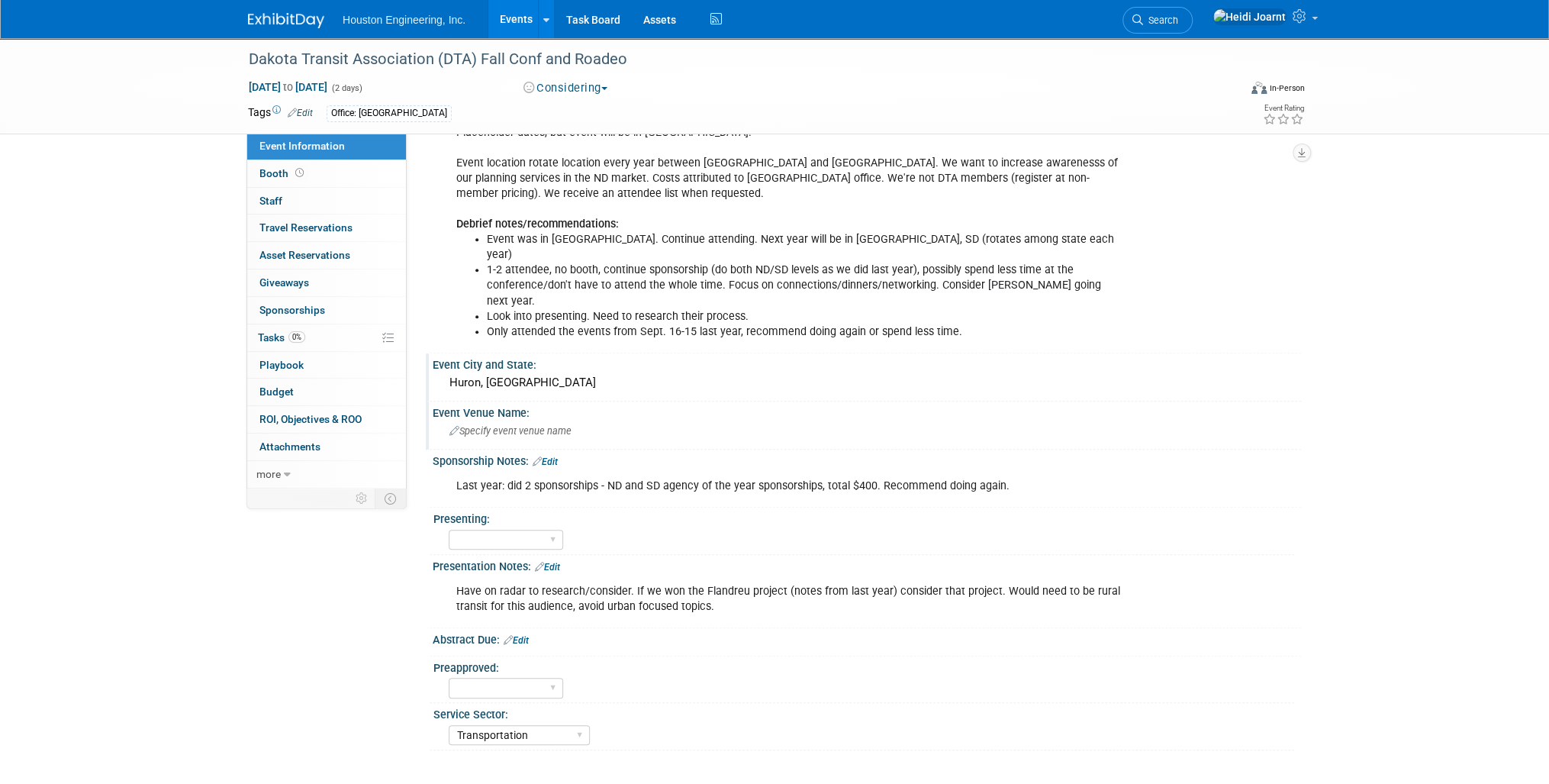
click at [518, 18] on link "Events" at bounding box center [516, 19] width 56 height 38
